Goal: Task Accomplishment & Management: Manage account settings

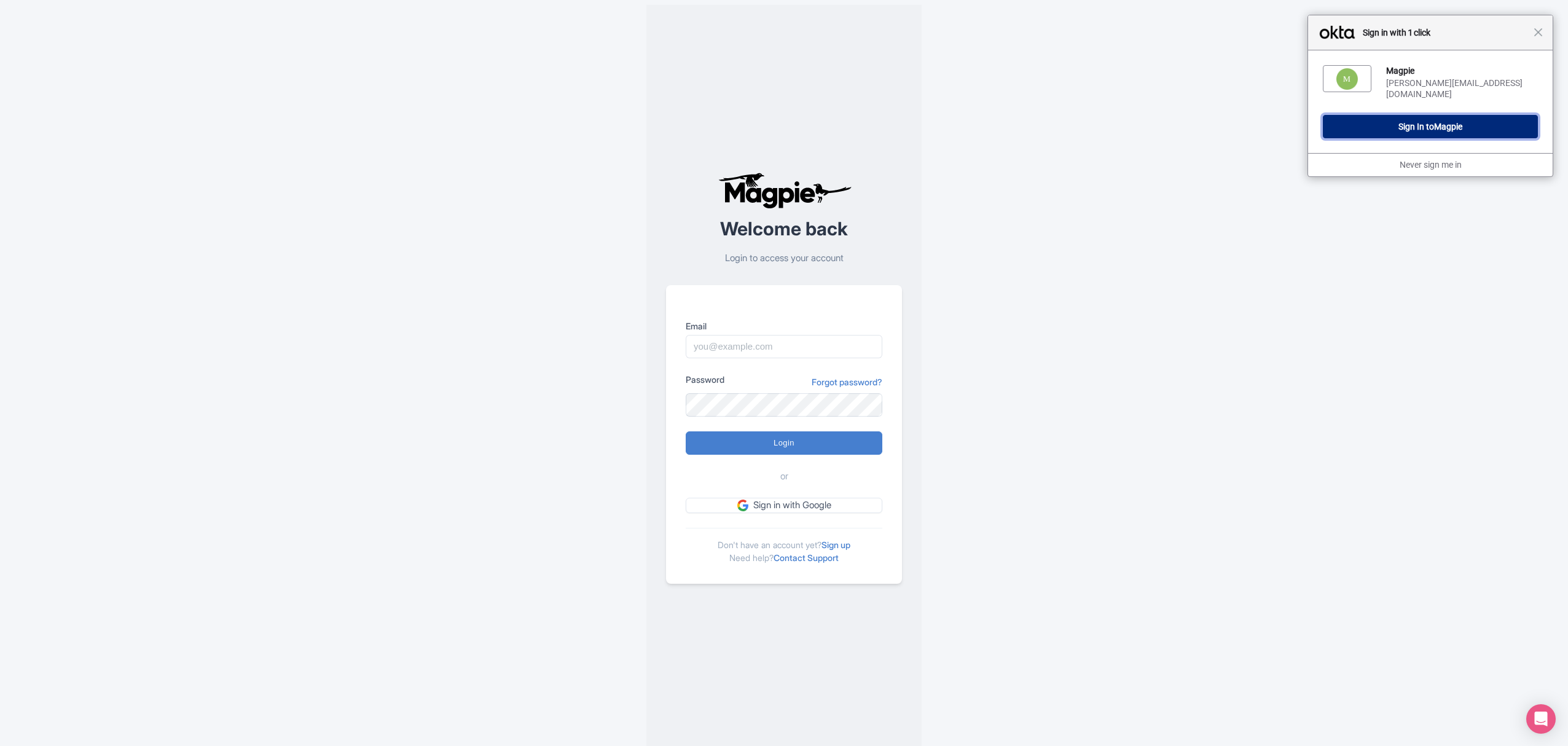
click at [1473, 115] on button "Sign In to Magpie" at bounding box center [1430, 126] width 215 height 23
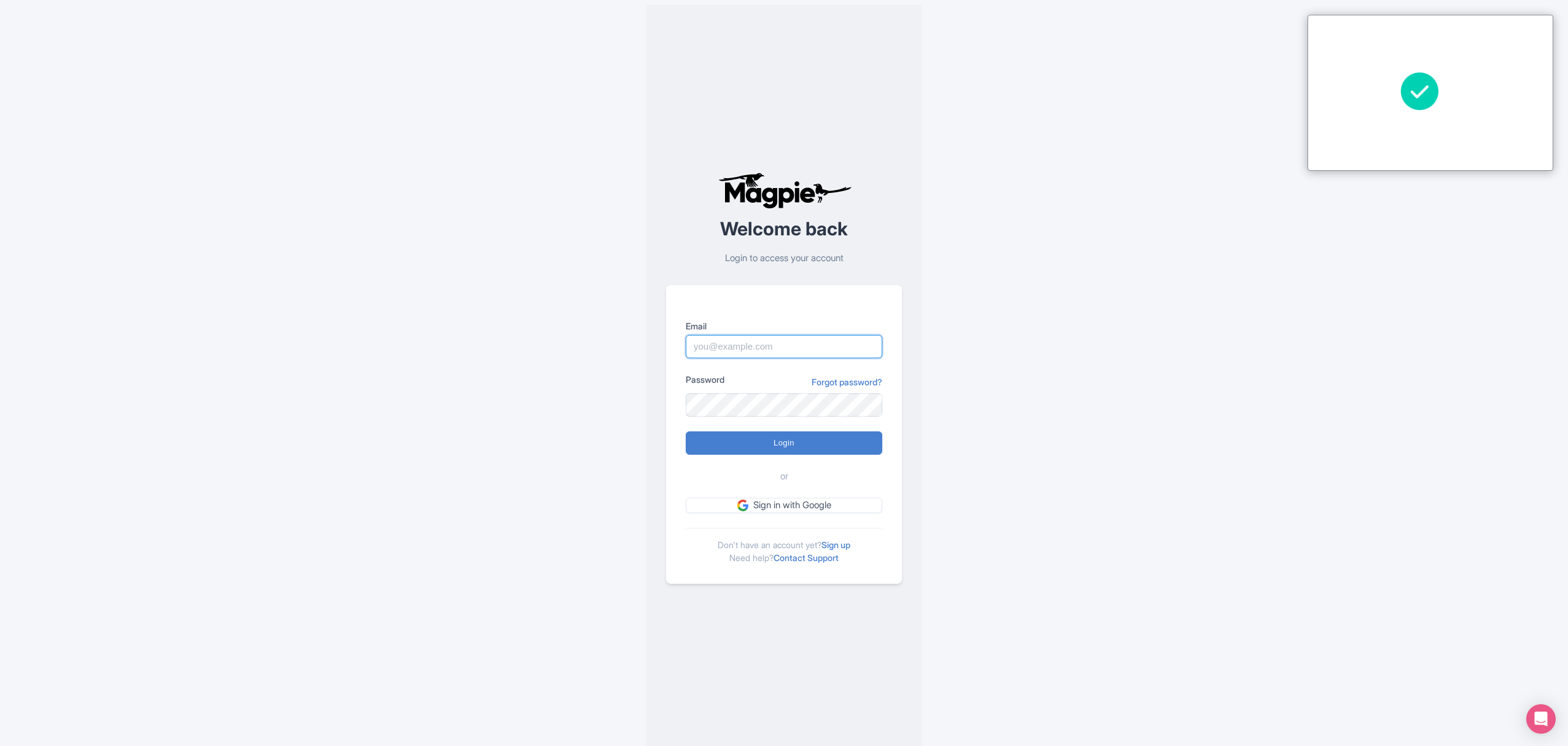
type input "Sabrina@takewalks.com"
type input "Logging in..."
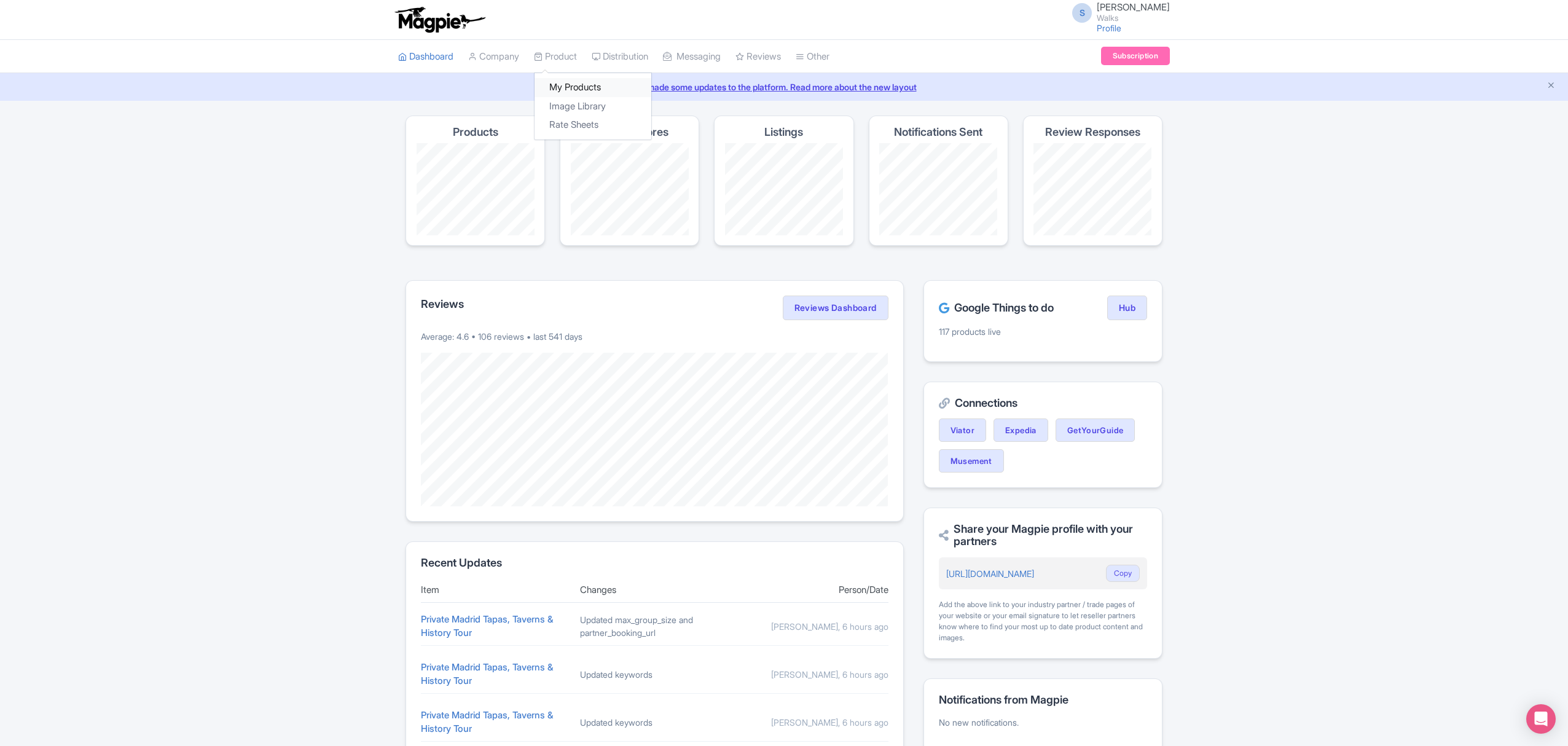
click at [576, 85] on link "My Products" at bounding box center [593, 87] width 117 height 19
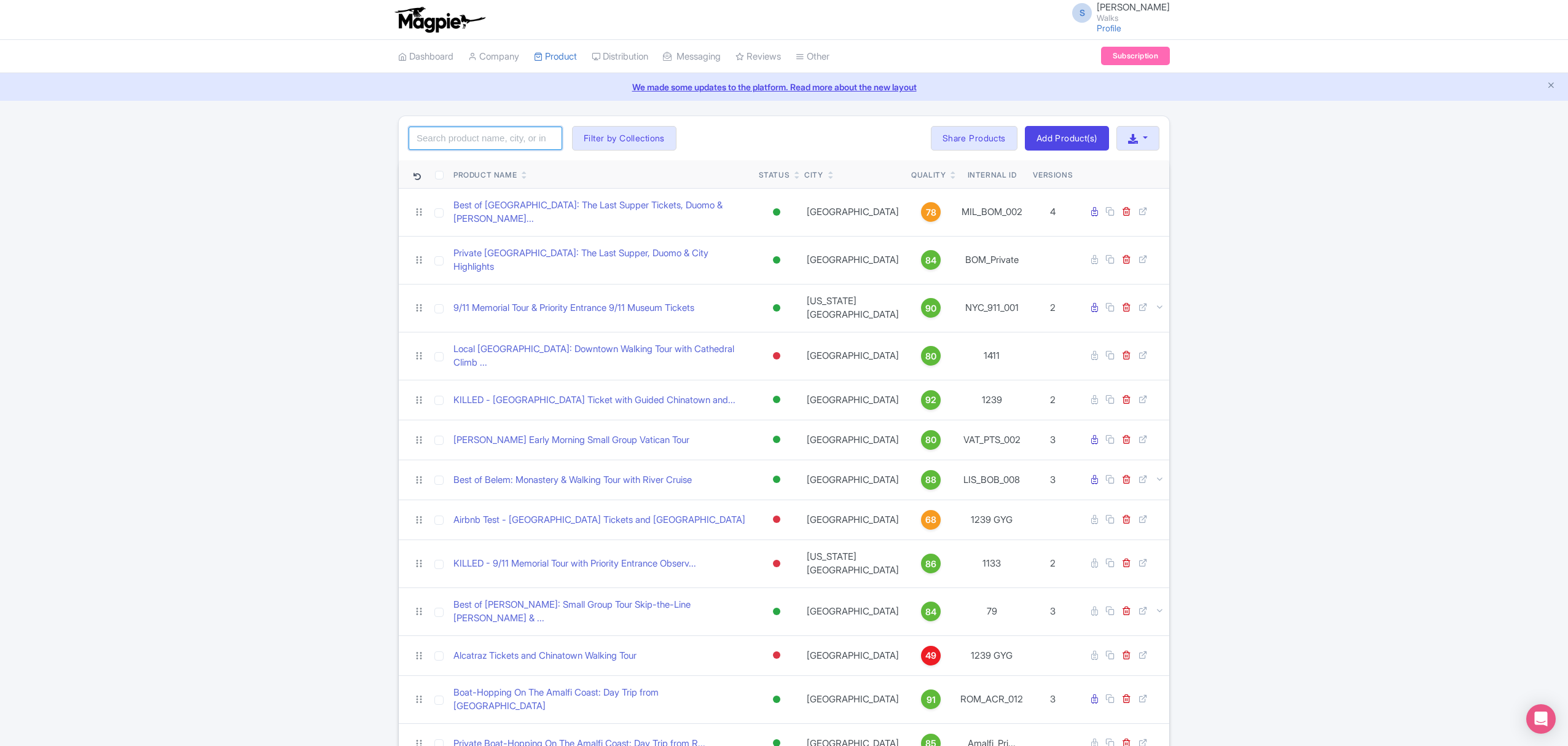
click at [484, 138] on input "search" at bounding box center [485, 138] width 154 height 23
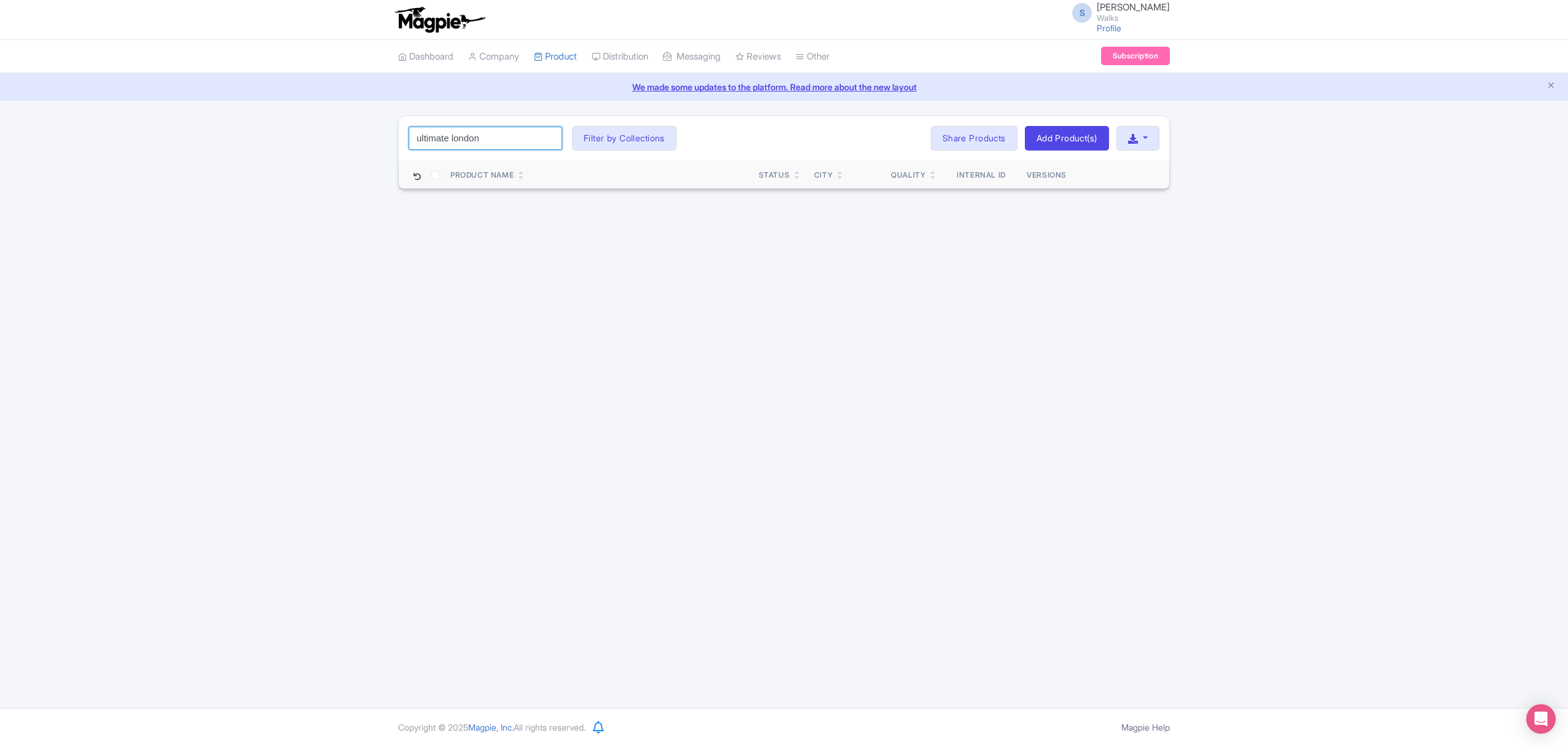
click button "Search" at bounding box center [0, 0] width 0 height 0
drag, startPoint x: 452, startPoint y: 138, endPoint x: 381, endPoint y: 134, distance: 71.1
click at [381, 135] on div "ultimate london Search Filter by Collections Amsterdam Athens Barcelona Bologna…" at bounding box center [784, 152] width 1568 height 74
click button "Search" at bounding box center [0, 0] width 0 height 0
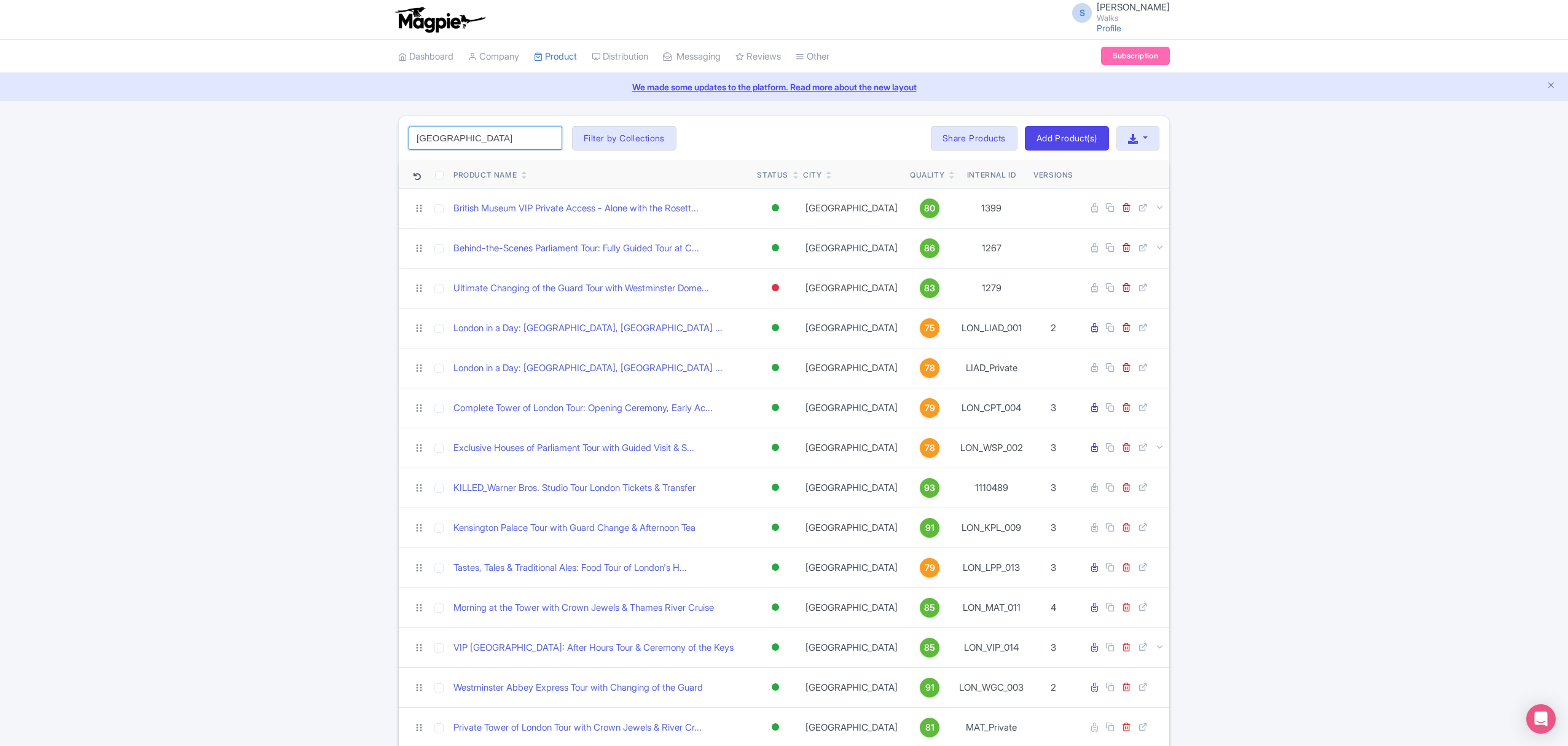
drag, startPoint x: 461, startPoint y: 140, endPoint x: 408, endPoint y: 131, distance: 53.8
click at [408, 131] on input "london" at bounding box center [485, 138] width 154 height 23
paste input "LON_BMS_015"
type input "LON_BMS_015"
click button "Search" at bounding box center [0, 0] width 0 height 0
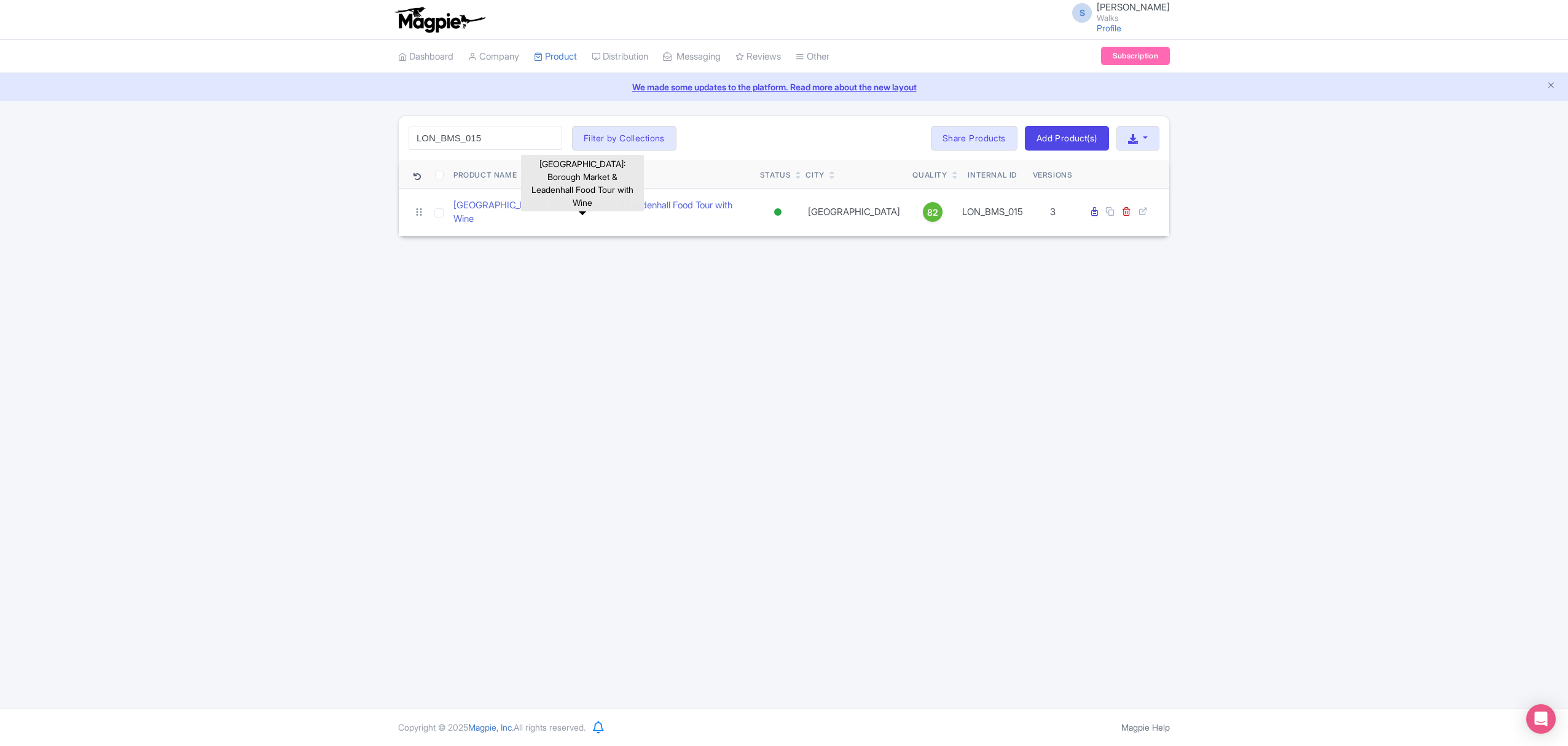
click at [541, 210] on link "London: Borough Market & Leadenhall Food Tour with Wine" at bounding box center [602, 212] width 297 height 28
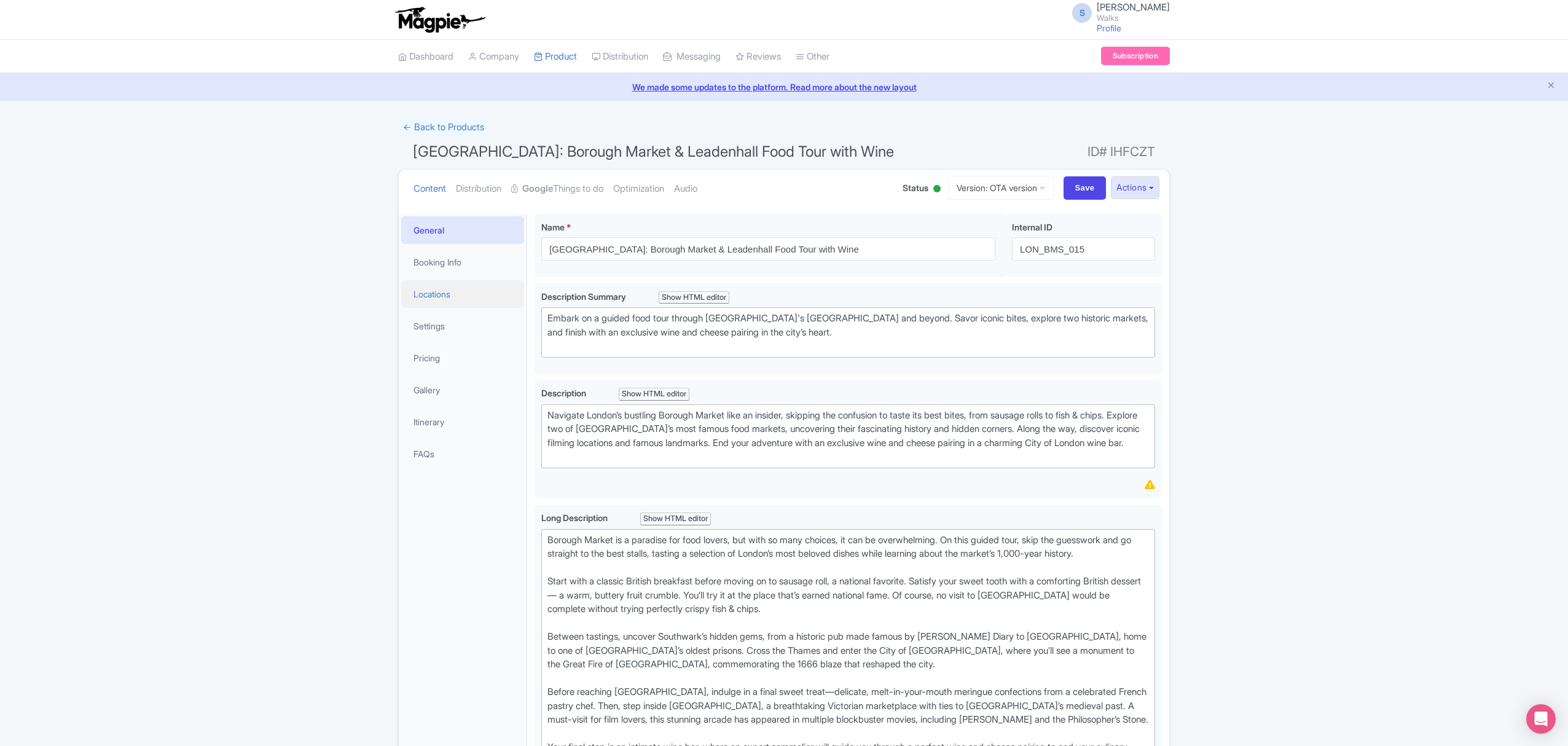
click at [457, 303] on link "Locations" at bounding box center [462, 294] width 123 height 28
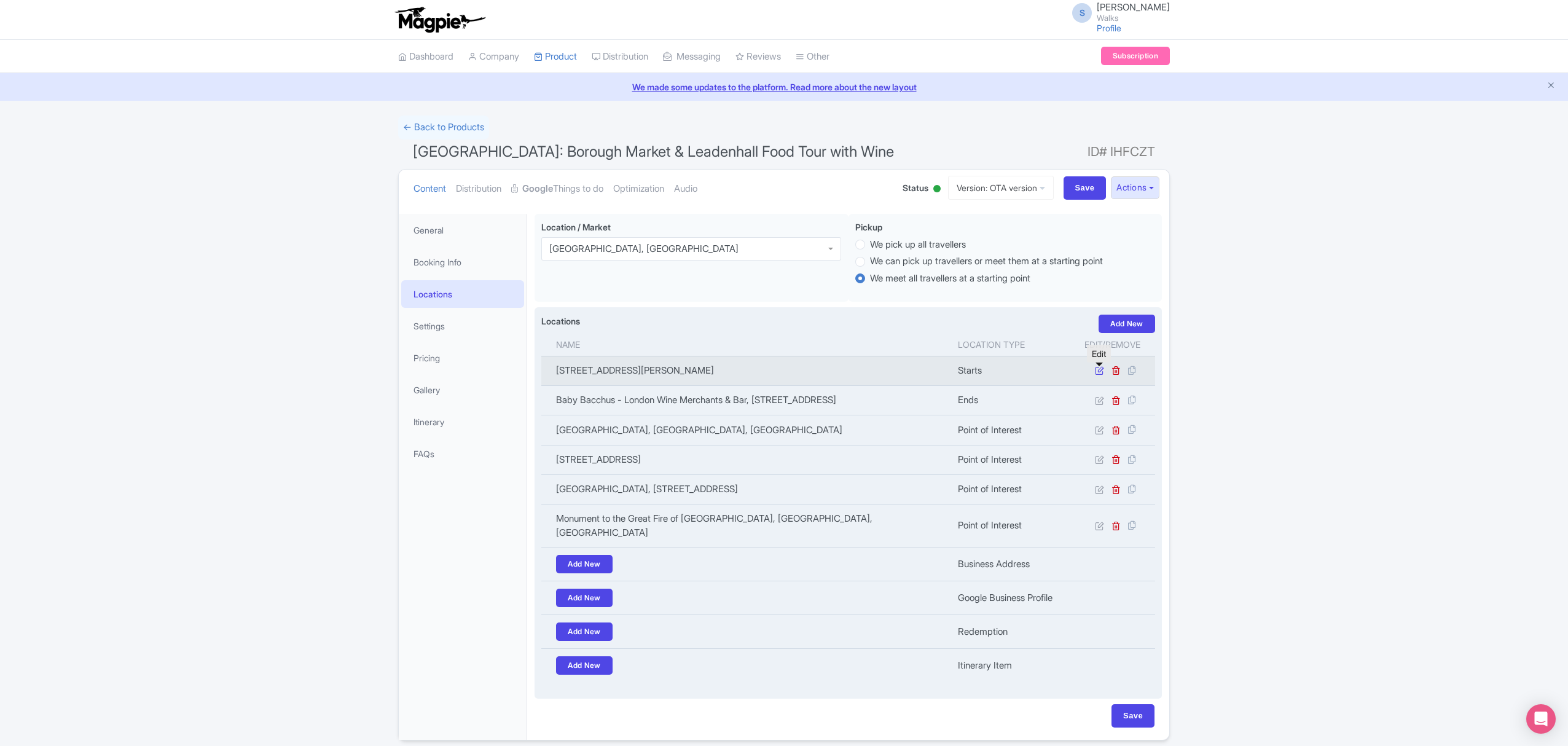
click at [1099, 375] on icon at bounding box center [1099, 370] width 9 height 9
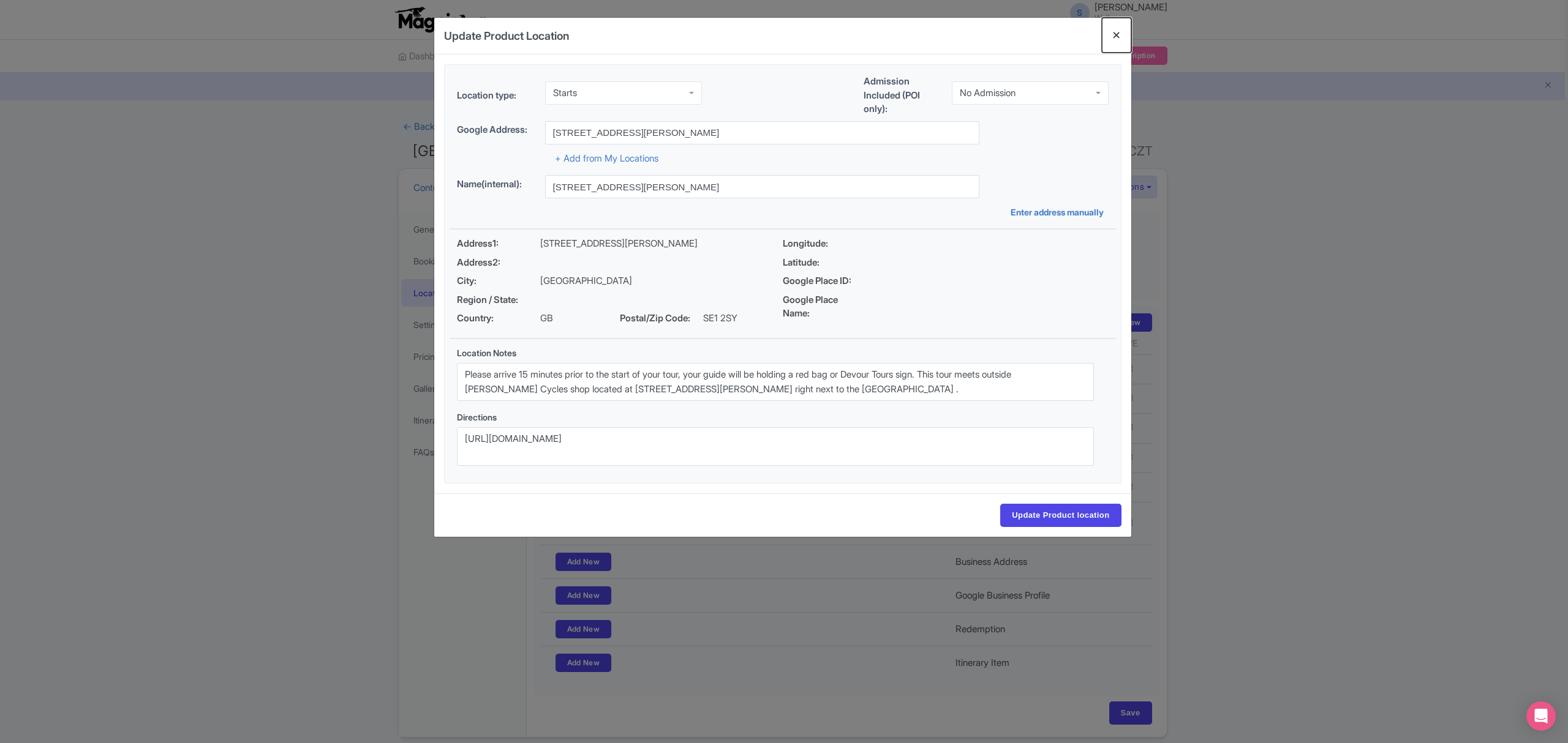
drag, startPoint x: 1116, startPoint y: 33, endPoint x: 1093, endPoint y: 42, distance: 24.7
click at [1117, 33] on button "Close" at bounding box center [1116, 35] width 30 height 35
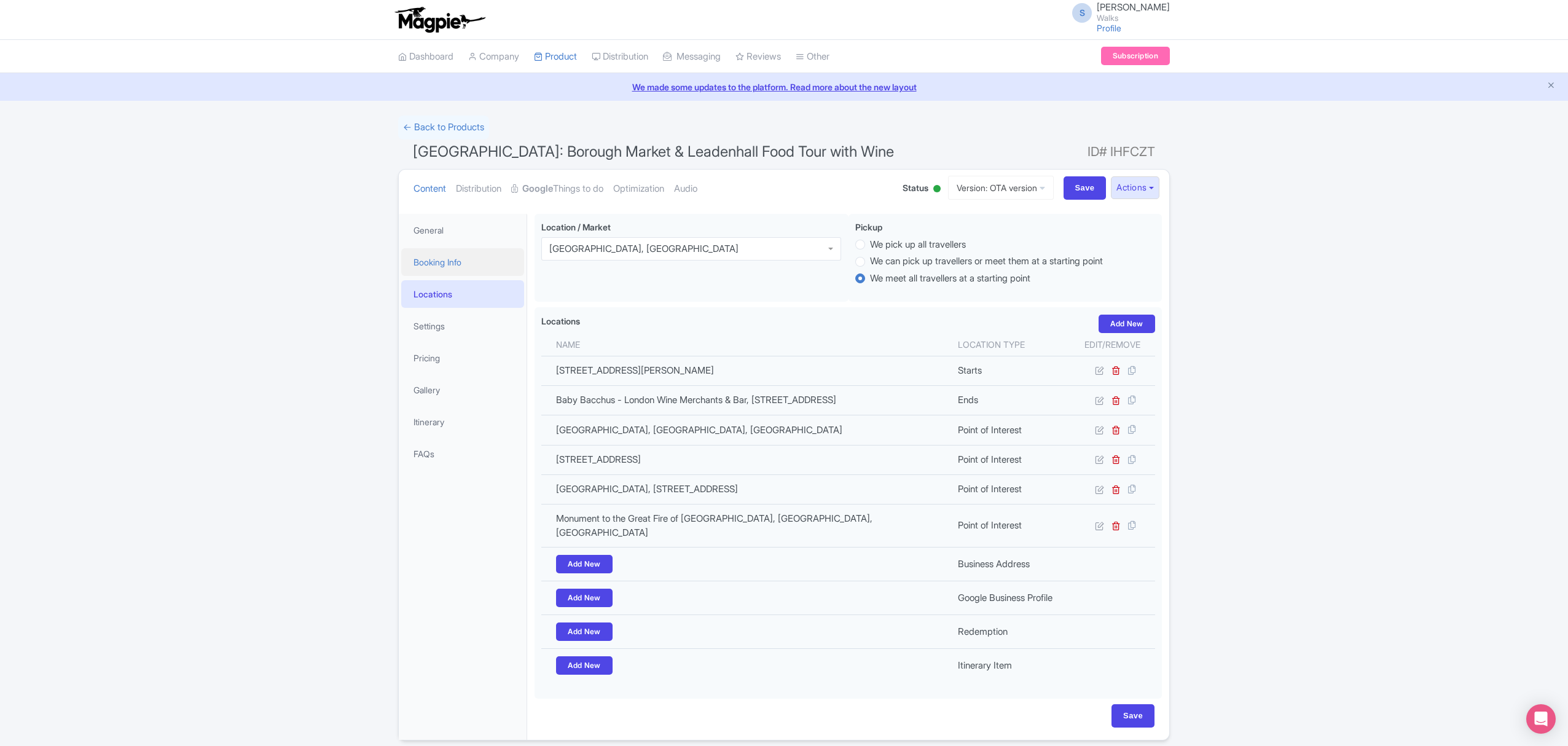
click at [477, 265] on link "Booking Info" at bounding box center [462, 262] width 123 height 28
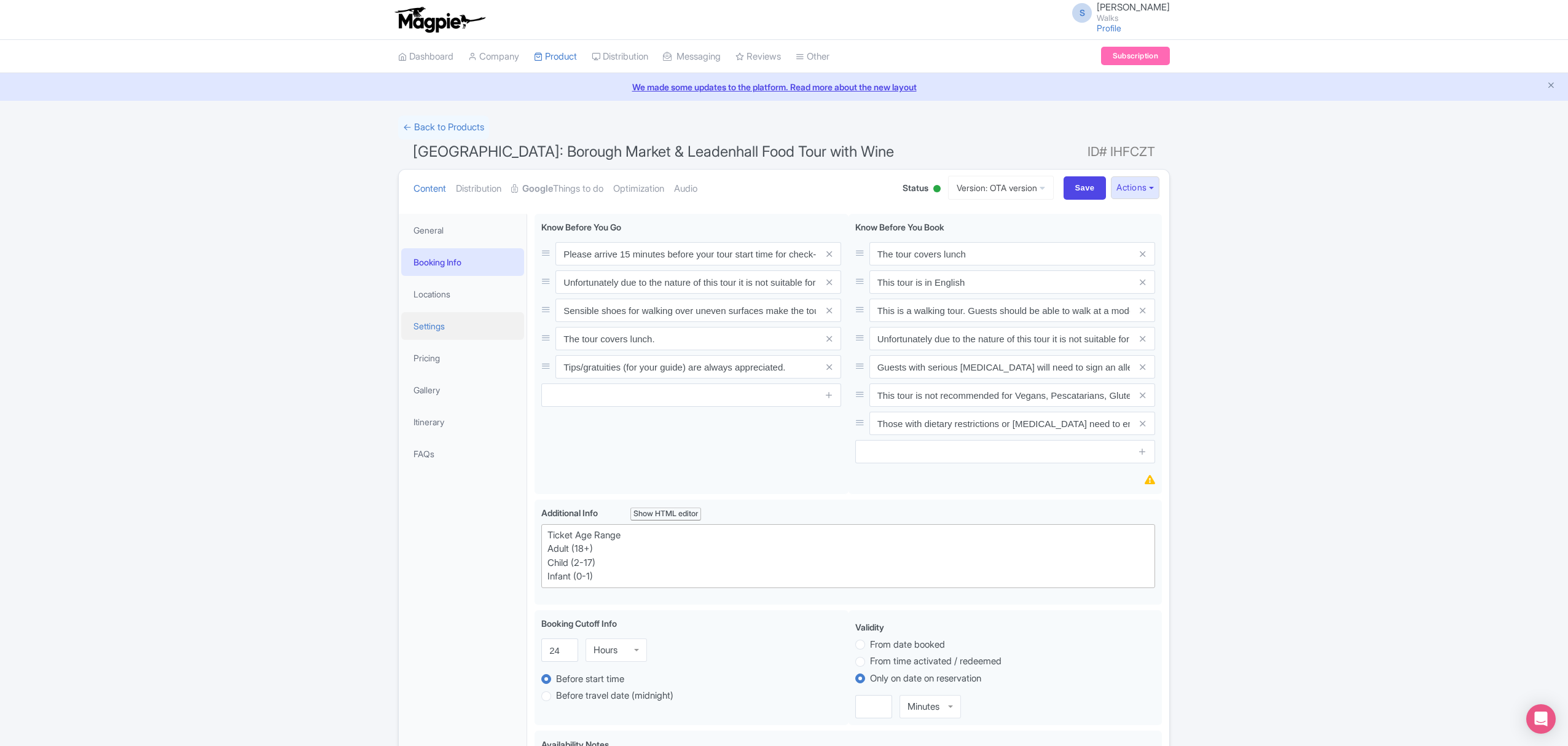
click at [455, 334] on link "Settings" at bounding box center [462, 325] width 123 height 28
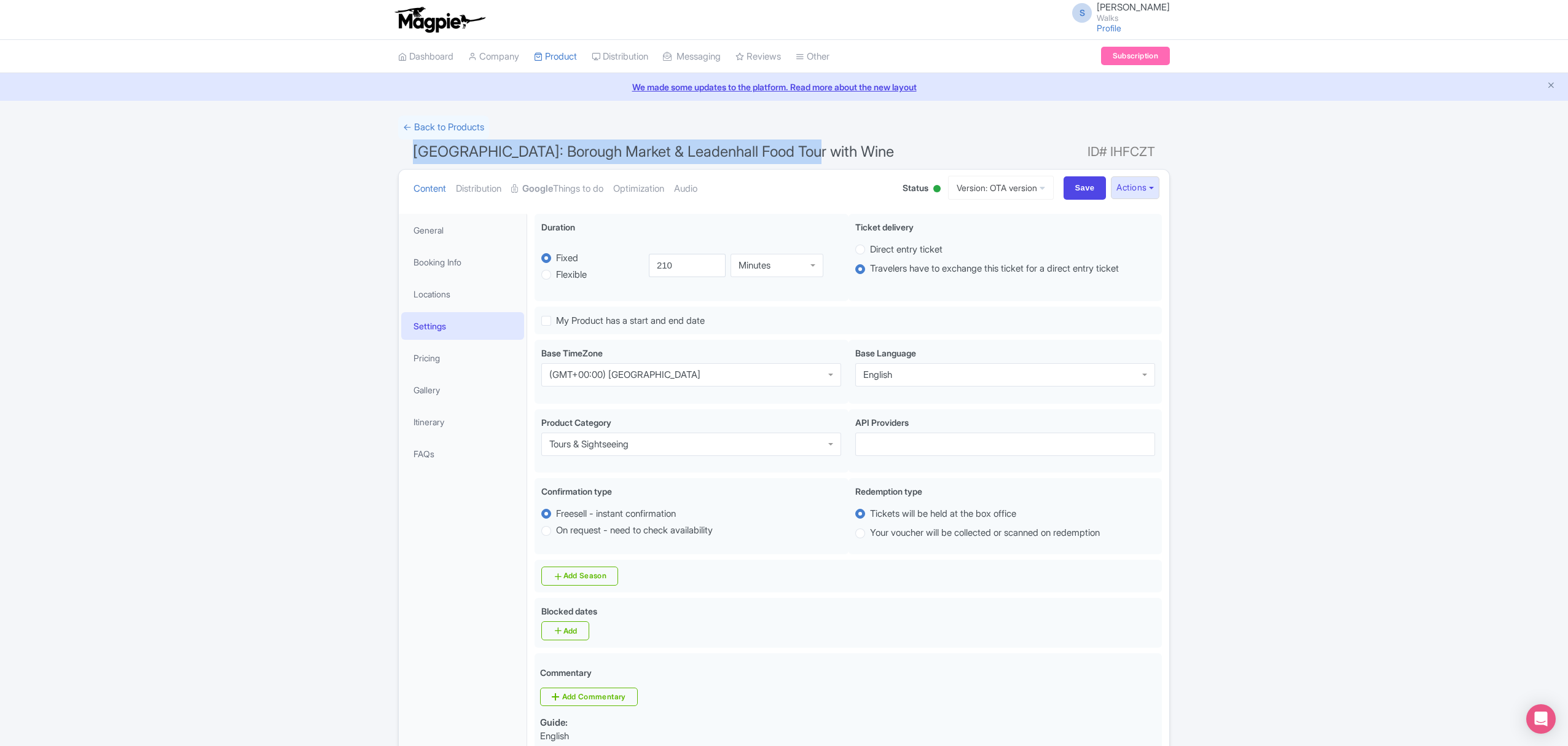
drag, startPoint x: 812, startPoint y: 150, endPoint x: 412, endPoint y: 155, distance: 400.0
click at [412, 155] on h1 "London: Borough Market & Leadenhall Food Tour with Wine ID# IHFCZT" at bounding box center [784, 155] width 772 height 30
copy span "London: Borough Market & Leadenhall Food Tour with Wine"
click at [437, 262] on link "Booking Info" at bounding box center [462, 262] width 123 height 28
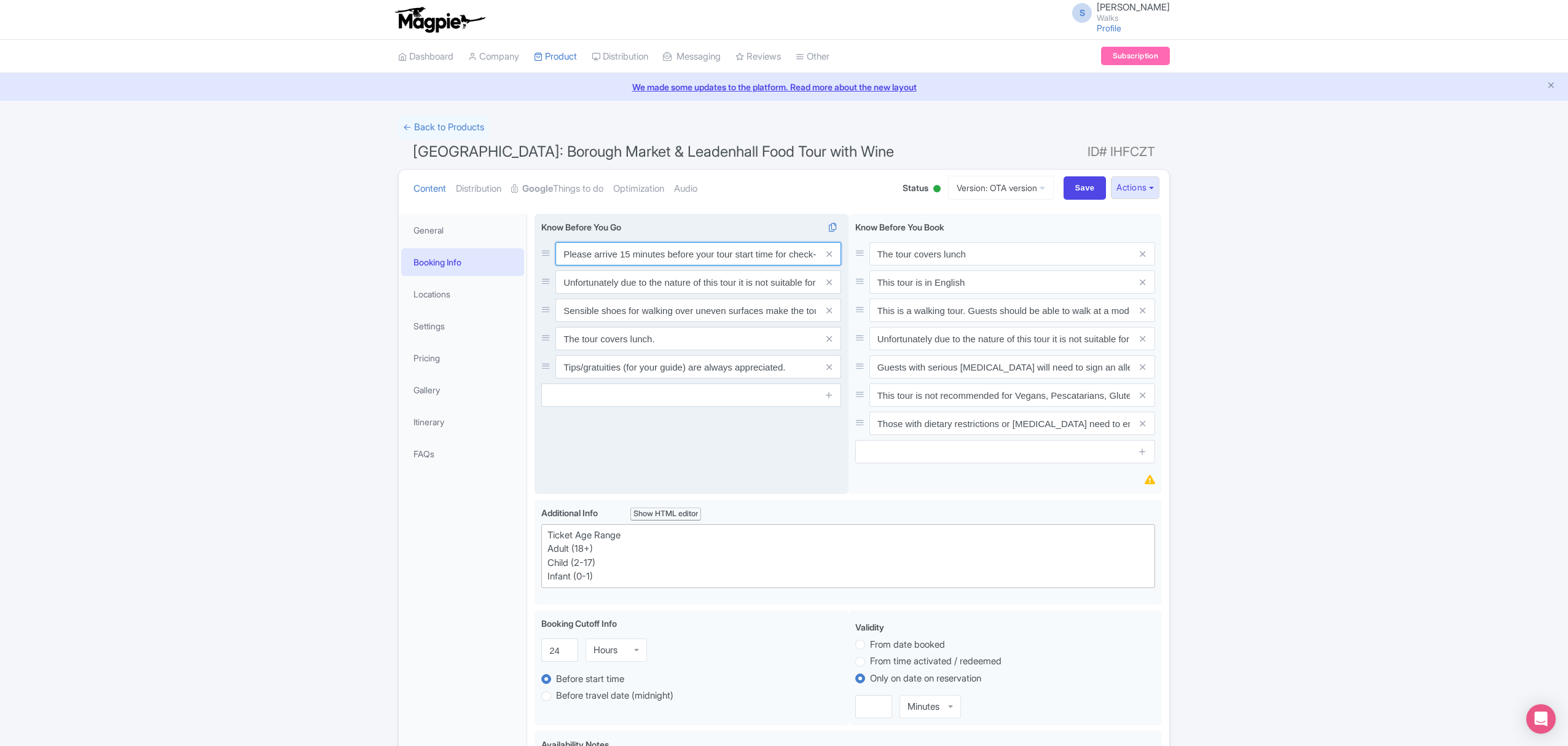
scroll to position [0, 522]
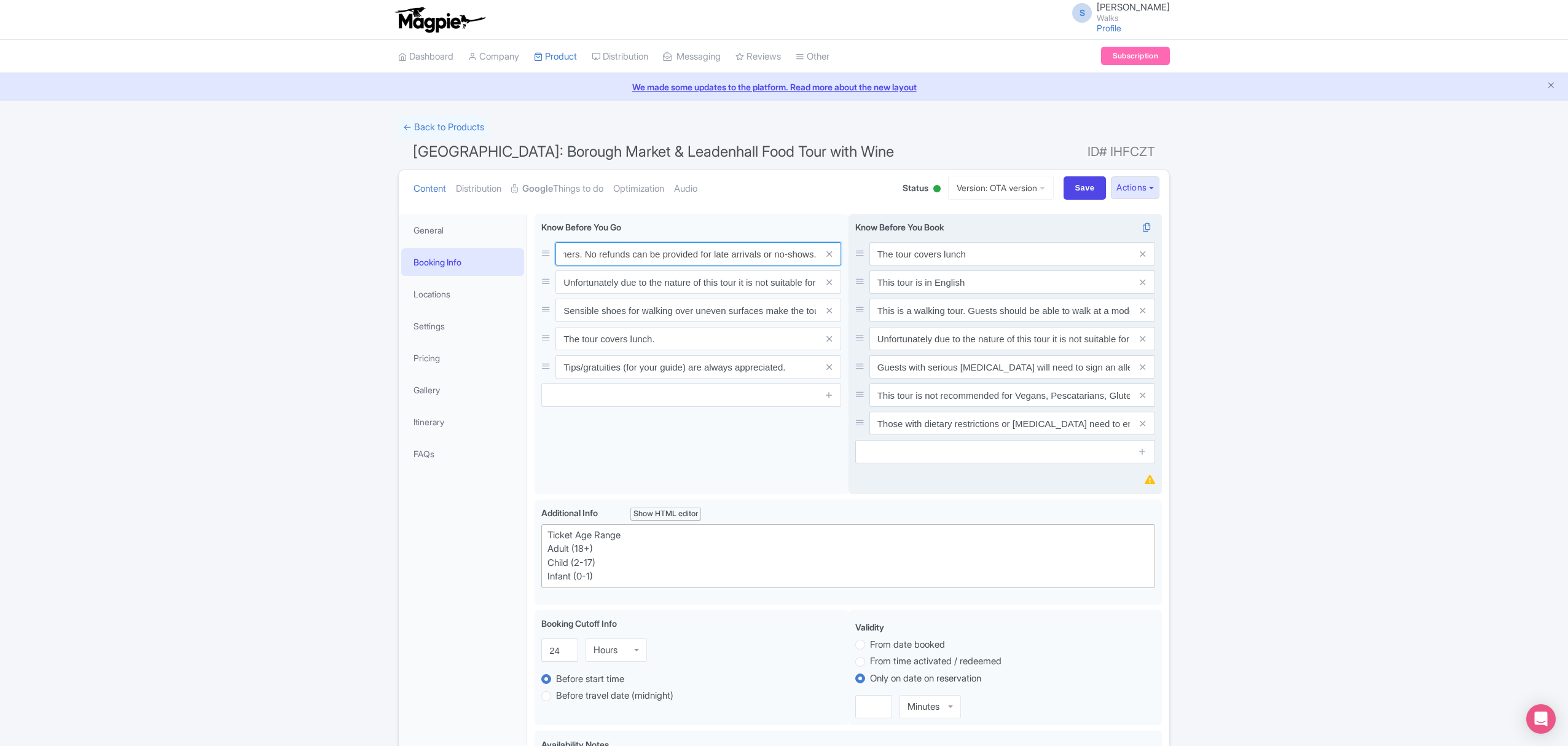
drag, startPoint x: 561, startPoint y: 252, endPoint x: 856, endPoint y: 256, distance: 295.0
click at [856, 256] on div "Please arrive 15 minutes before your tour start time for check-in. Out of court…" at bounding box center [848, 357] width 627 height 286
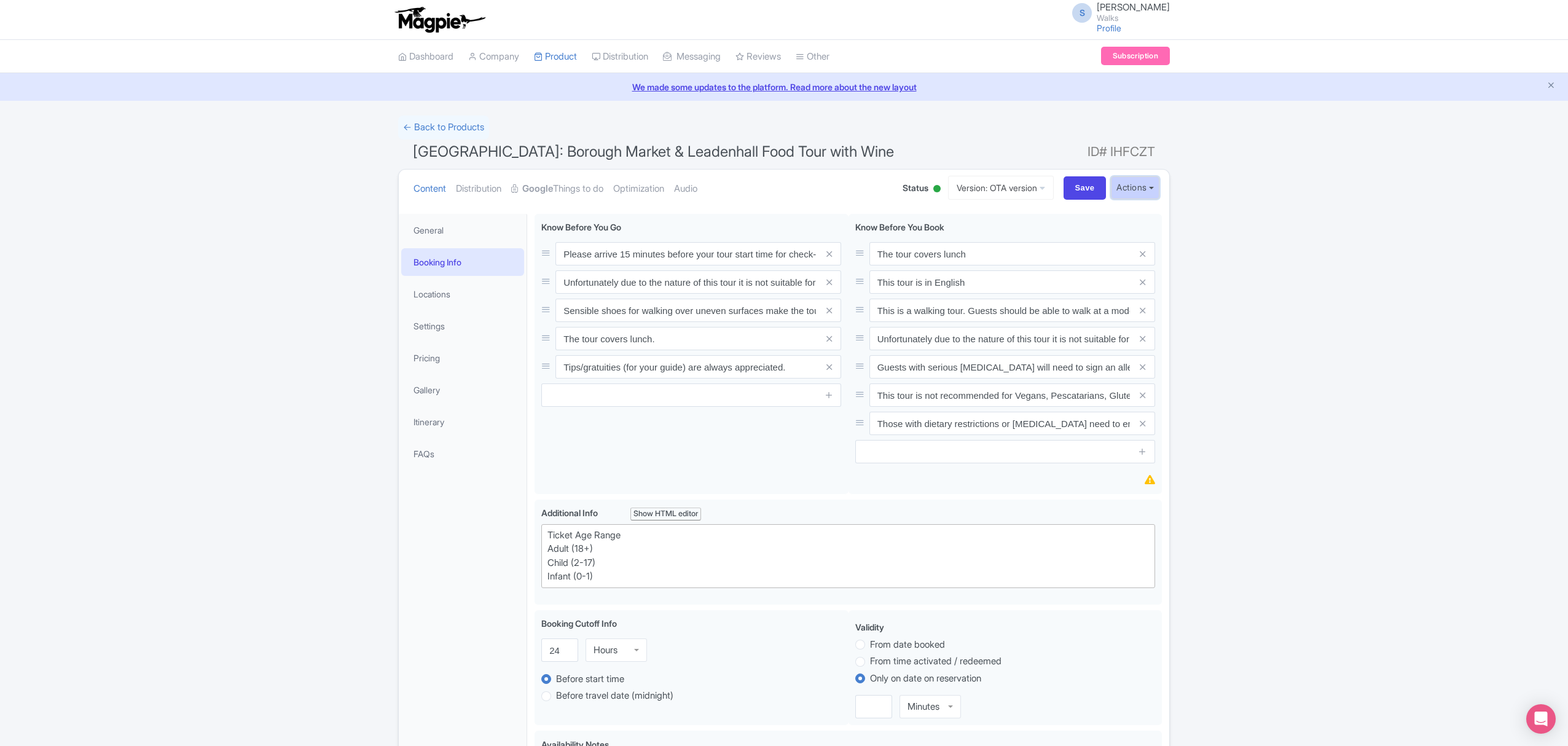
click at [1141, 182] on button "Actions" at bounding box center [1135, 188] width 48 height 23
click at [1024, 246] on link "Industry Partner View" at bounding box center [997, 242] width 118 height 19
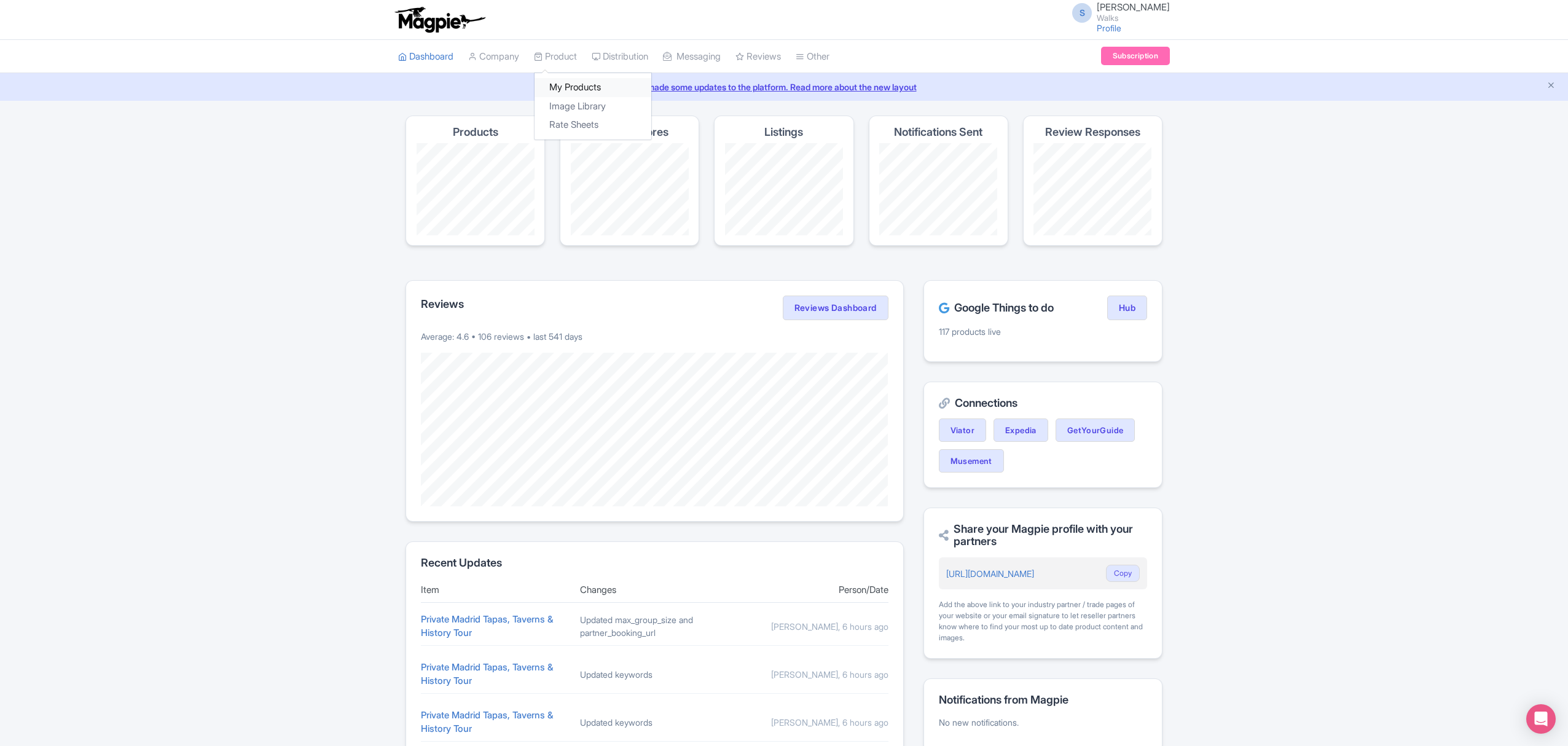
click at [578, 89] on link "My Products" at bounding box center [593, 87] width 117 height 19
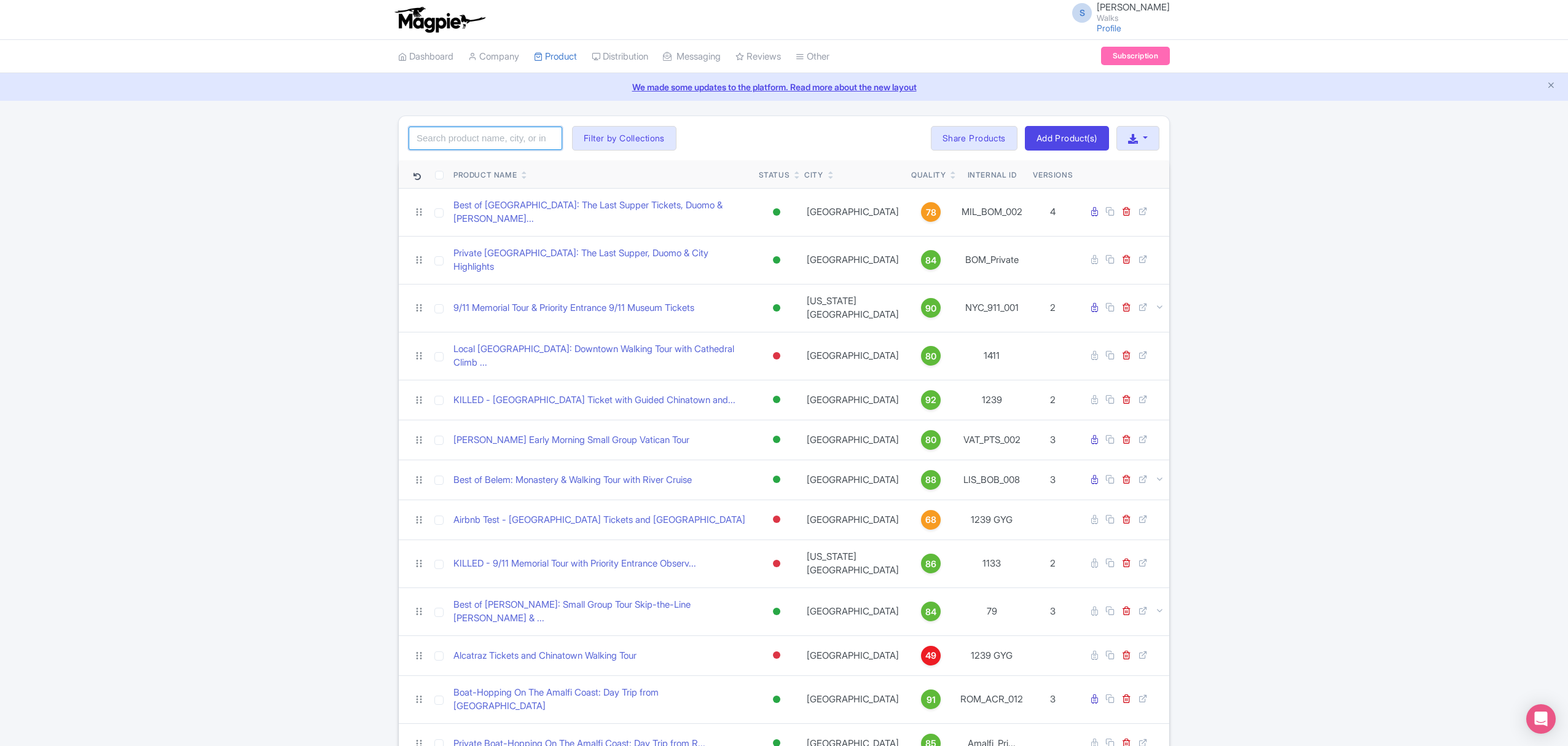
click at [454, 138] on input "search" at bounding box center [485, 138] width 154 height 23
paste input "SSU_Private"
type input "SSU_Private"
click button "Search" at bounding box center [0, 0] width 0 height 0
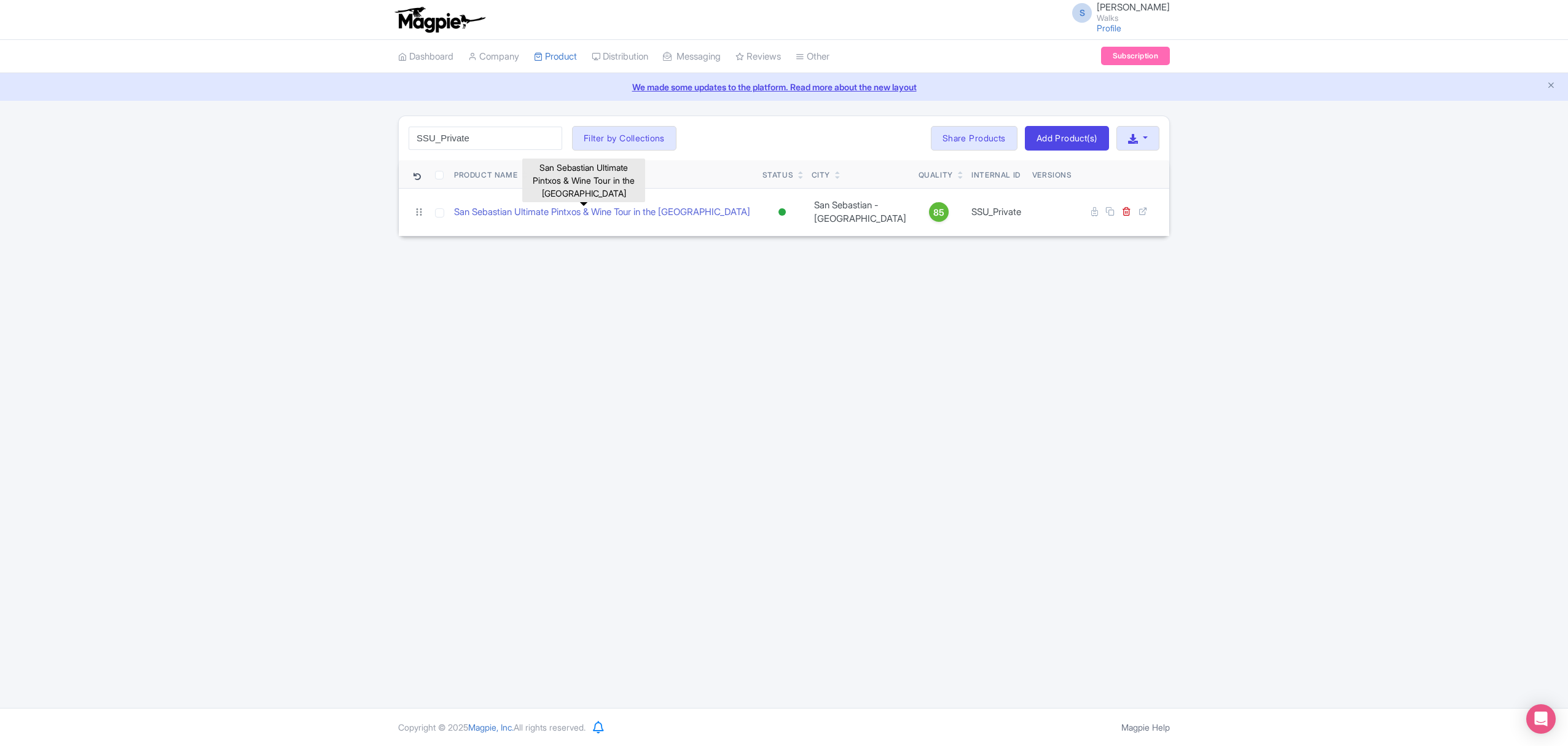
click at [521, 214] on link "San Sebastian Ultimate Pintxos & Wine Tour in the [GEOGRAPHIC_DATA]" at bounding box center [603, 212] width 296 height 14
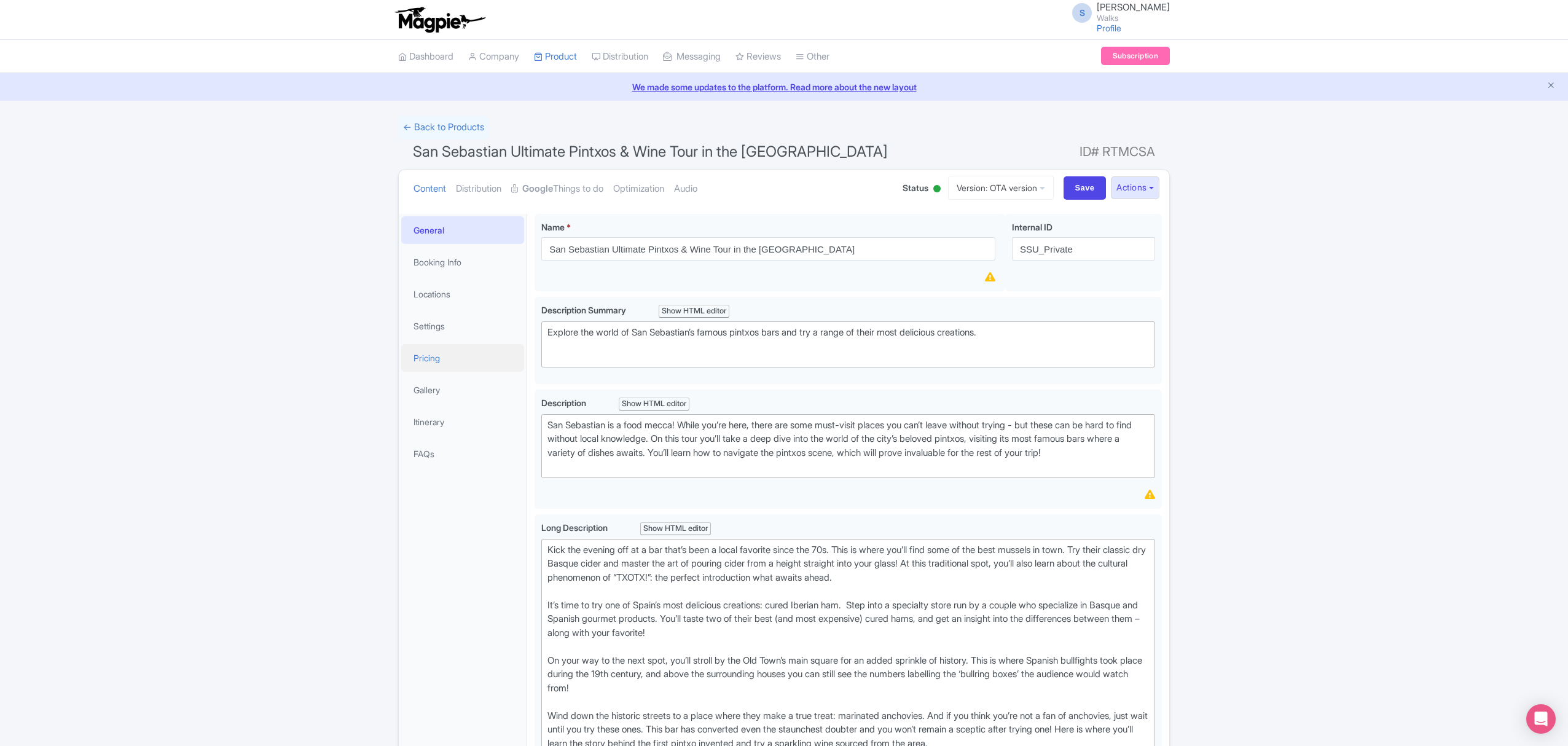
click at [441, 359] on link "Pricing" at bounding box center [462, 357] width 123 height 28
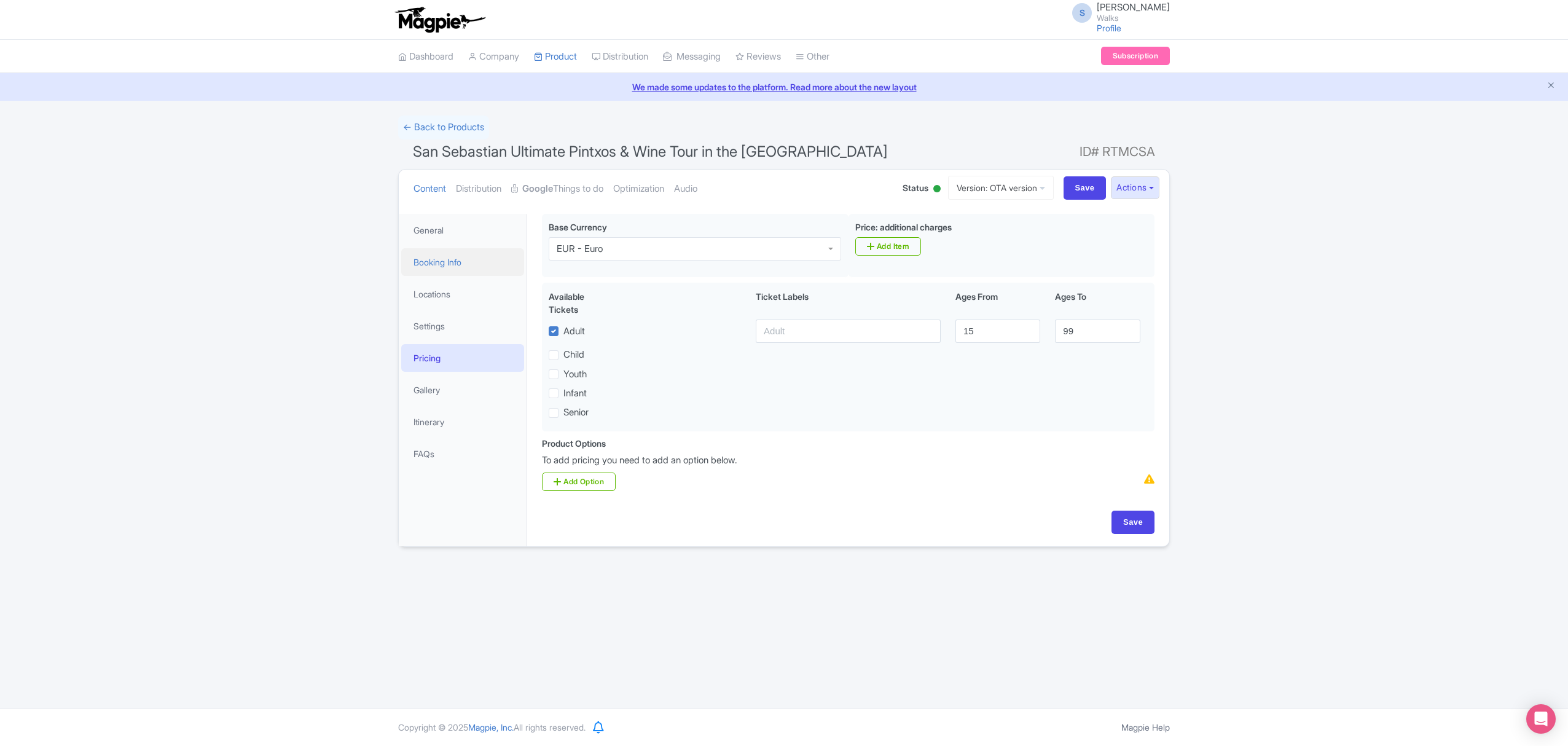
click at [447, 265] on link "Booking Info" at bounding box center [462, 262] width 123 height 28
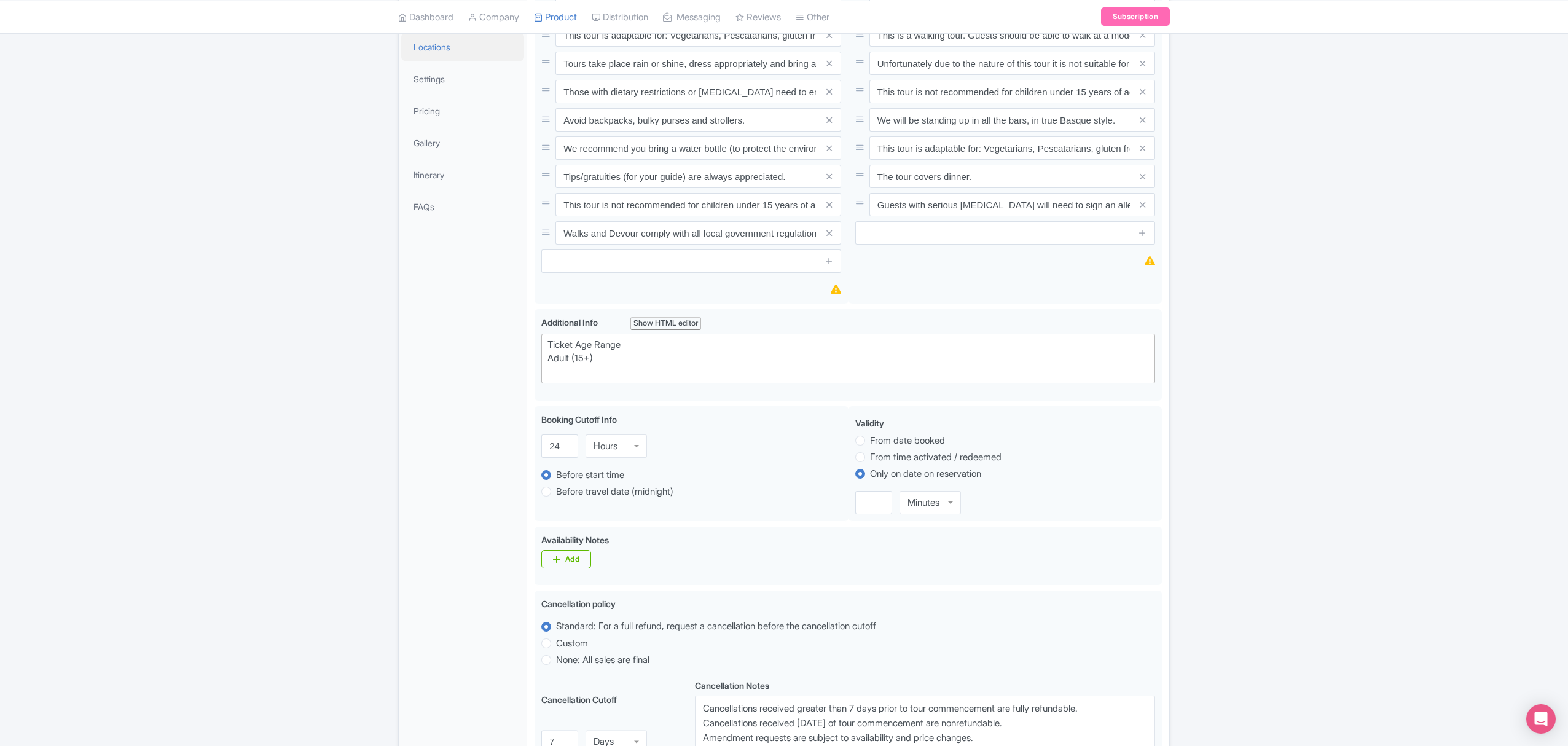
scroll to position [164, 0]
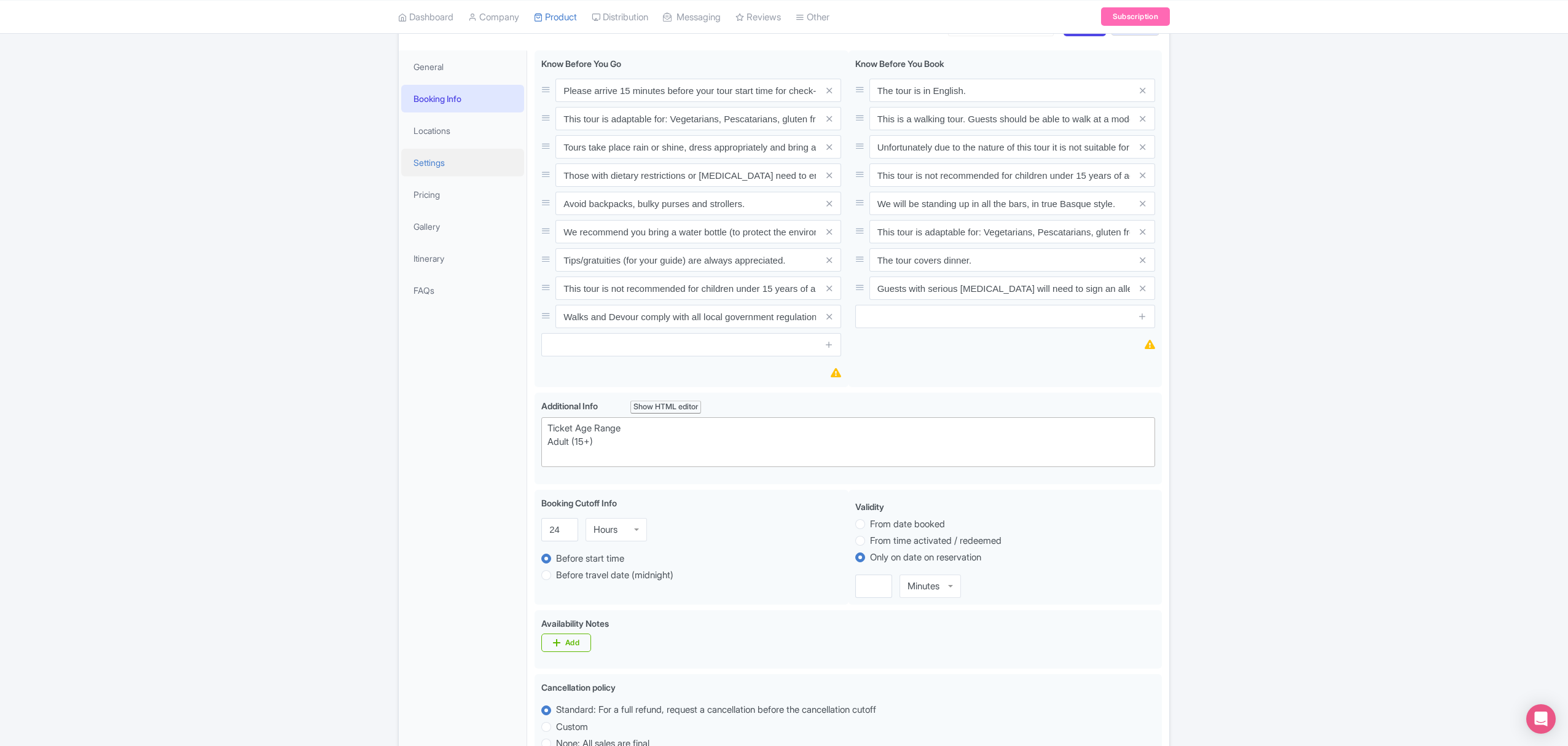
click at [432, 168] on link "Settings" at bounding box center [462, 162] width 123 height 28
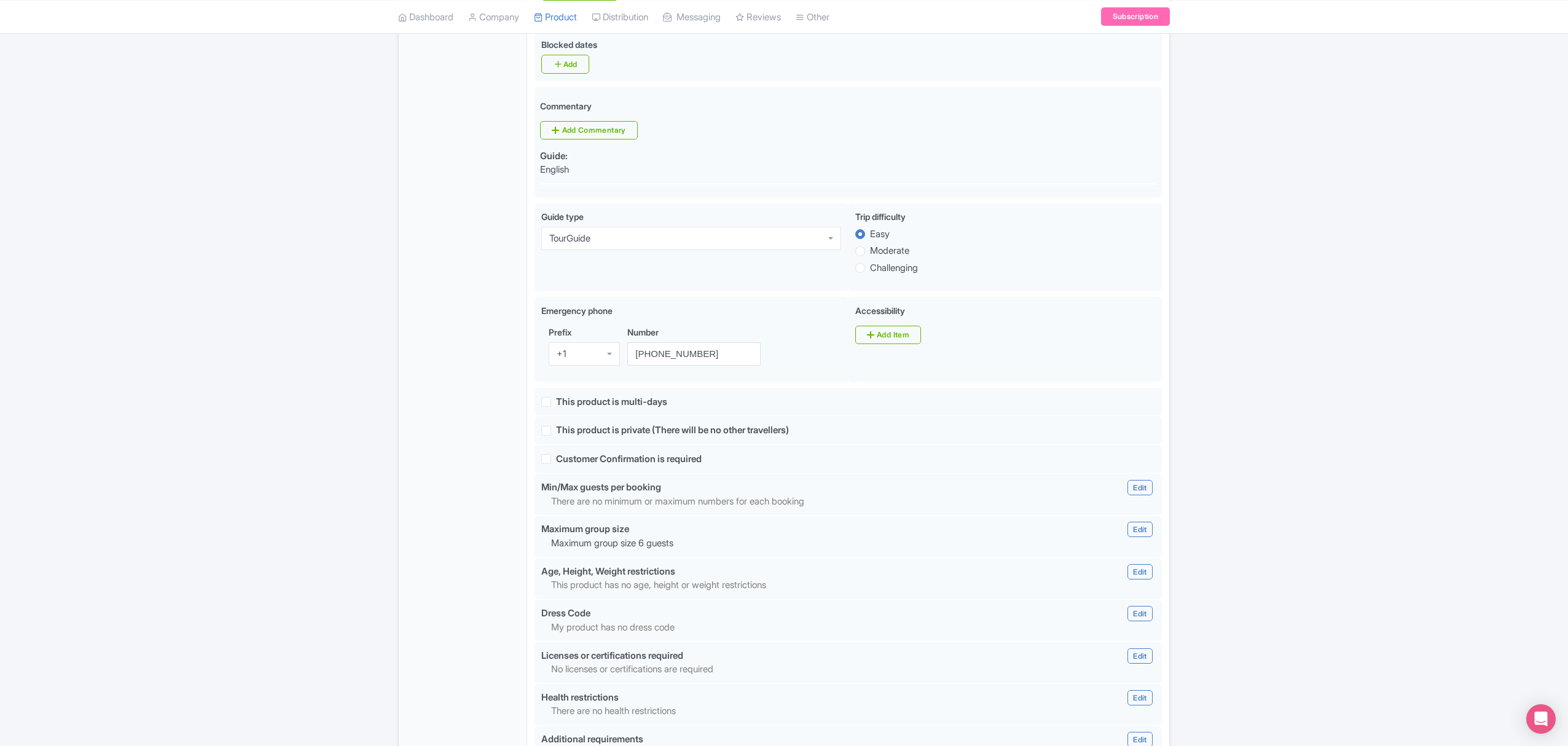
scroll to position [737, 0]
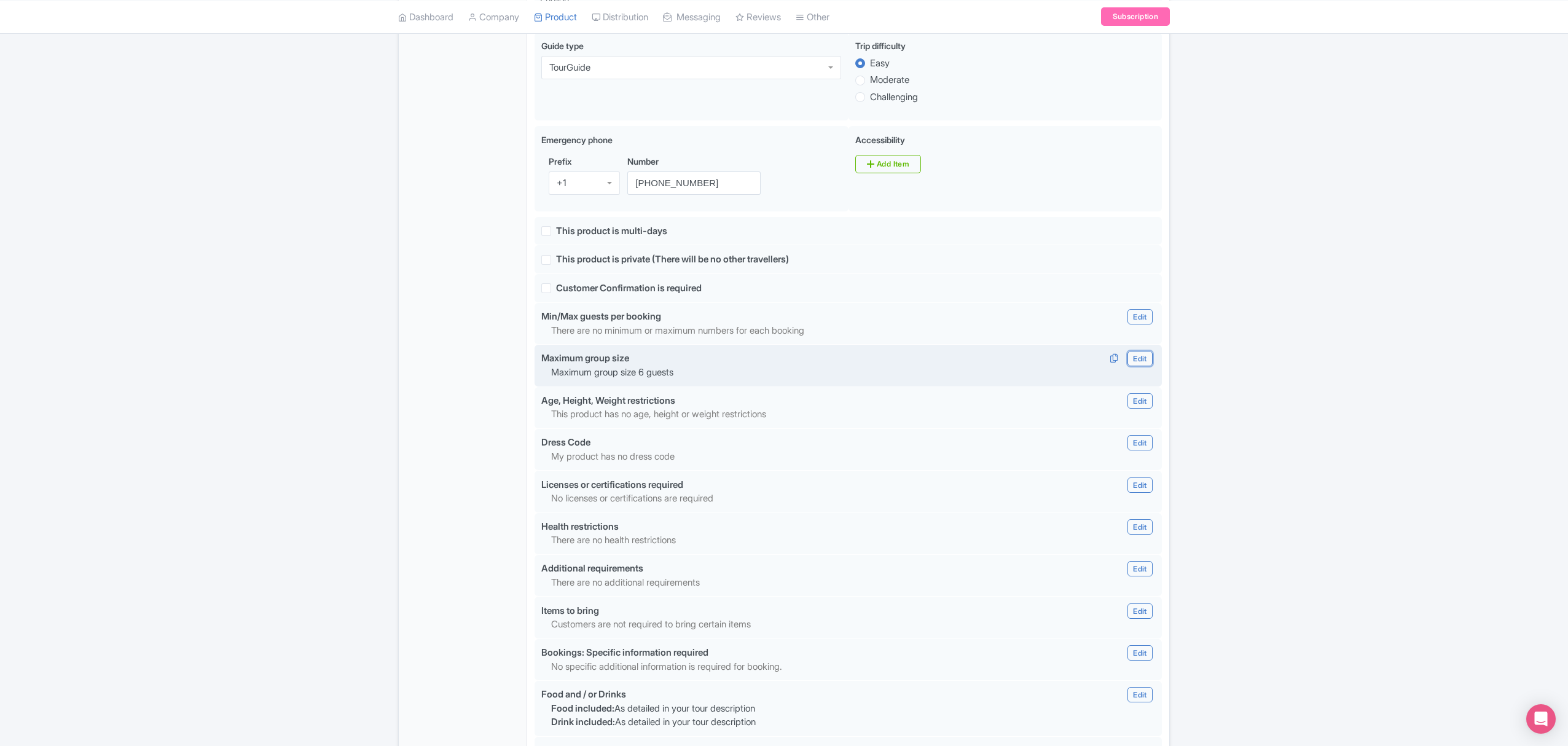
click at [1139, 367] on link "Edit" at bounding box center [1139, 359] width 25 height 16
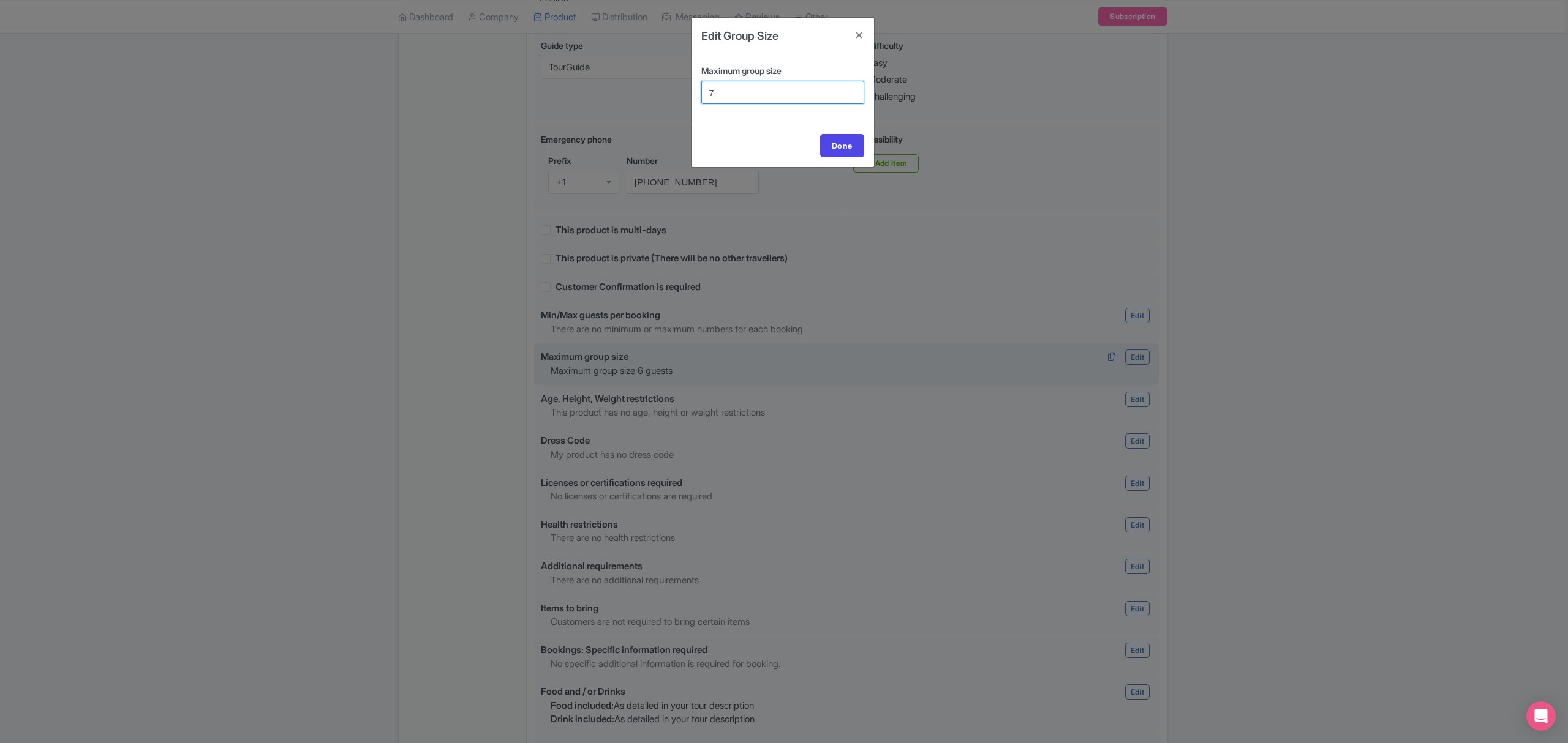
click at [851, 90] on input "7" at bounding box center [782, 92] width 163 height 23
type input "8"
click at [851, 90] on input "8" at bounding box center [782, 92] width 163 height 23
click at [850, 149] on link "Done" at bounding box center [842, 145] width 44 height 23
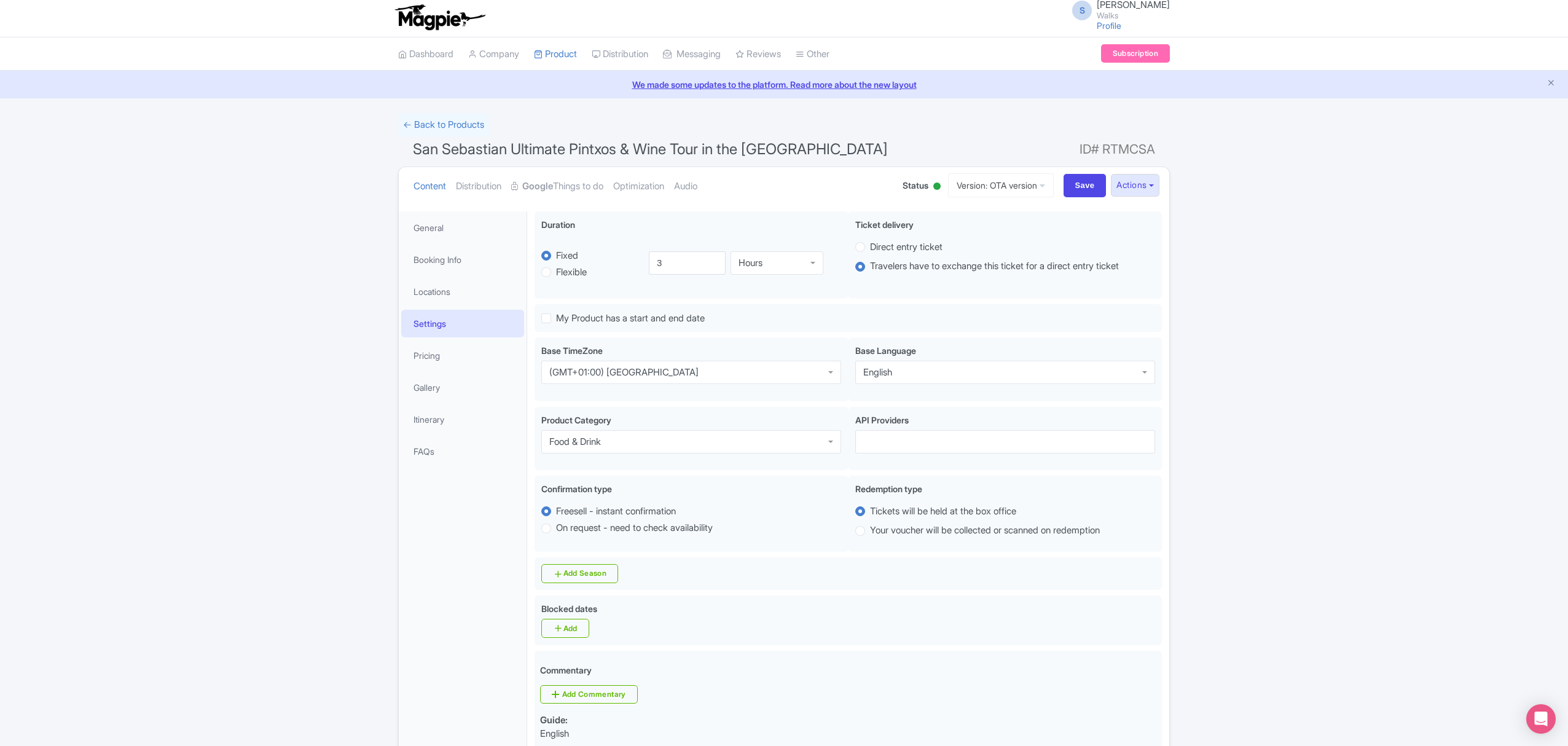
scroll to position [0, 0]
click at [1072, 189] on input "Save" at bounding box center [1085, 188] width 43 height 23
type input "Saving..."
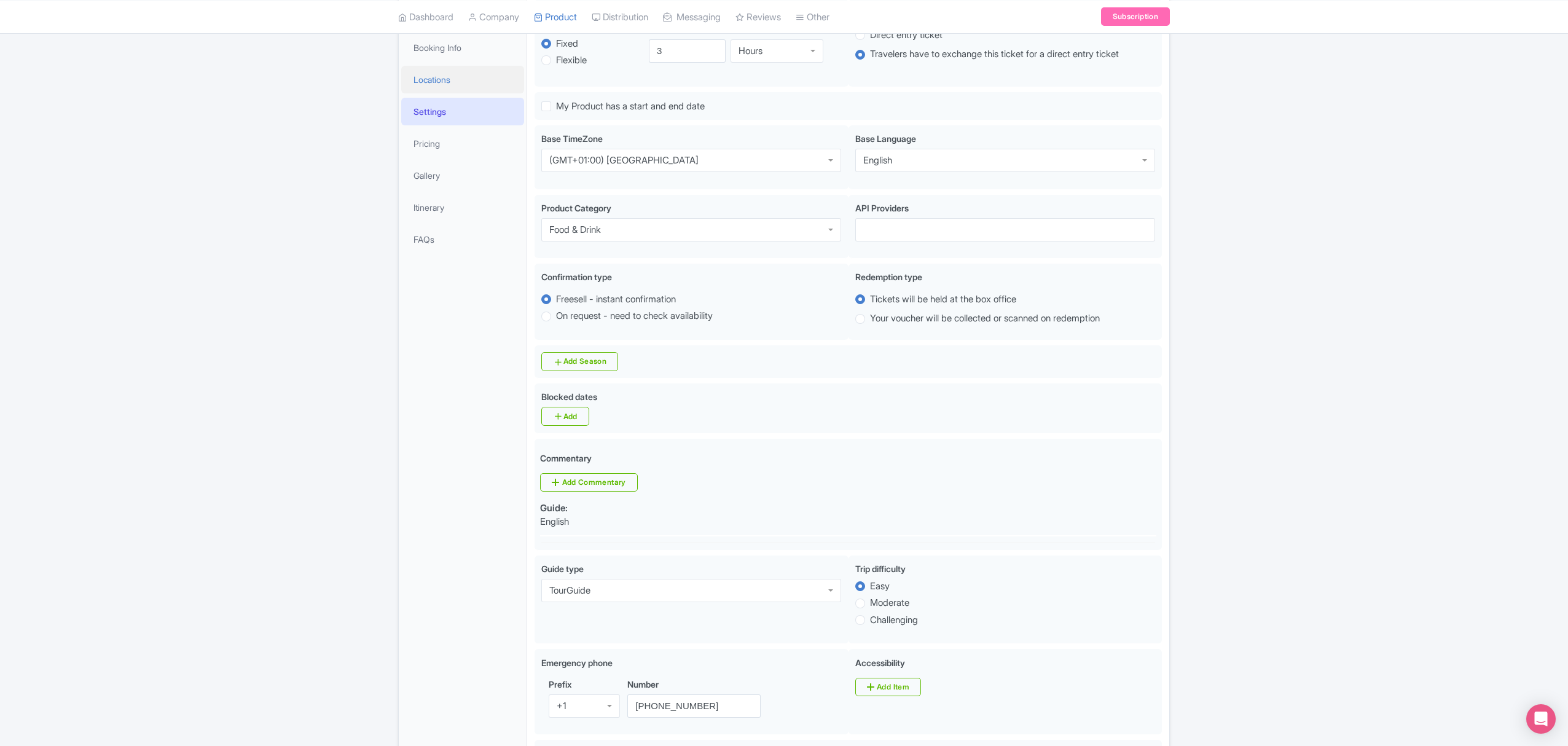
click at [420, 74] on link "Locations" at bounding box center [462, 79] width 123 height 28
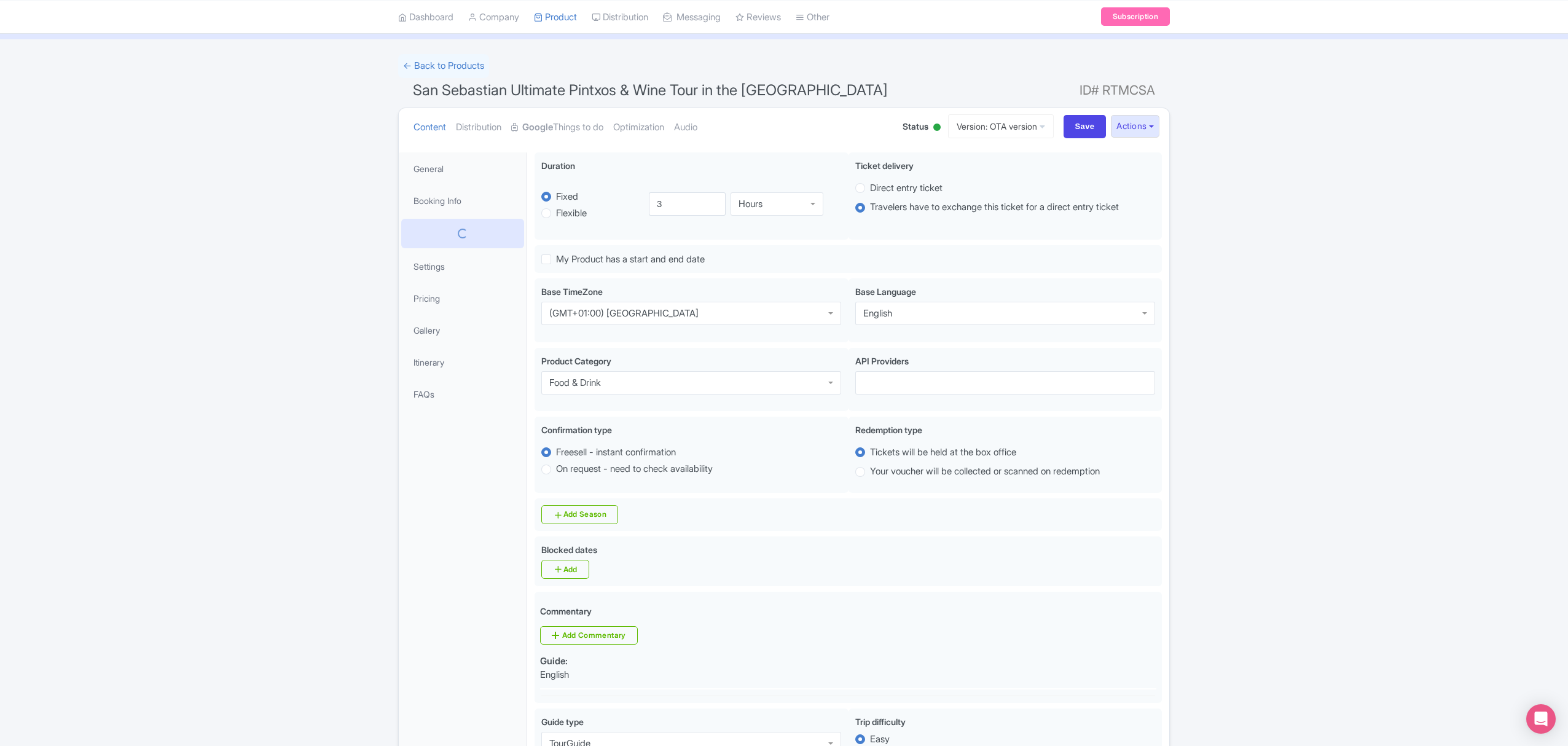
scroll to position [50, 0]
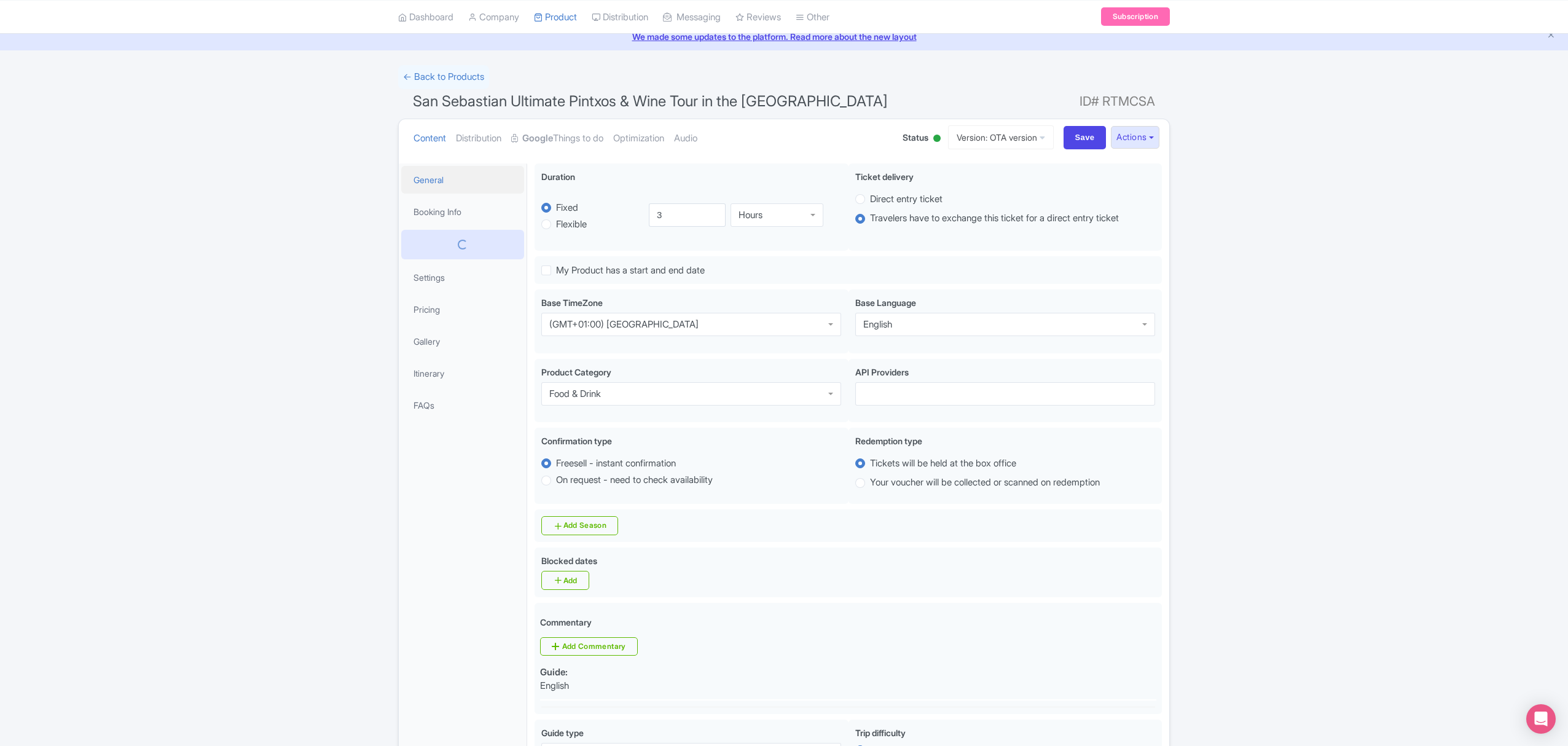
click at [428, 181] on link "General" at bounding box center [462, 179] width 123 height 28
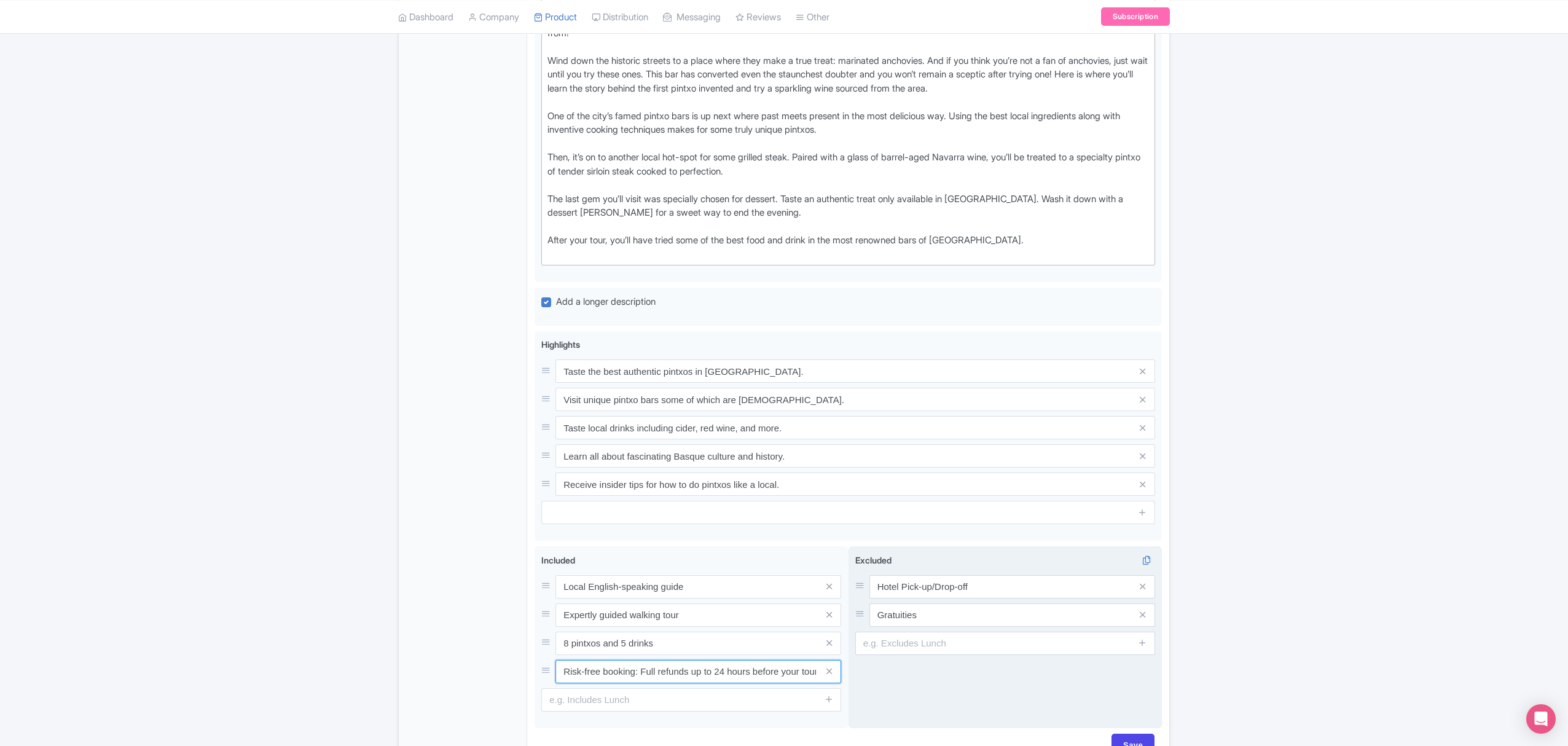
scroll to position [0, 1]
drag, startPoint x: 648, startPoint y: 676, endPoint x: 853, endPoint y: 685, distance: 205.2
click at [853, 685] on div "Local English-speaking guide Expertly guided walking tour 8 pintxos and 5 drink…" at bounding box center [848, 640] width 627 height 186
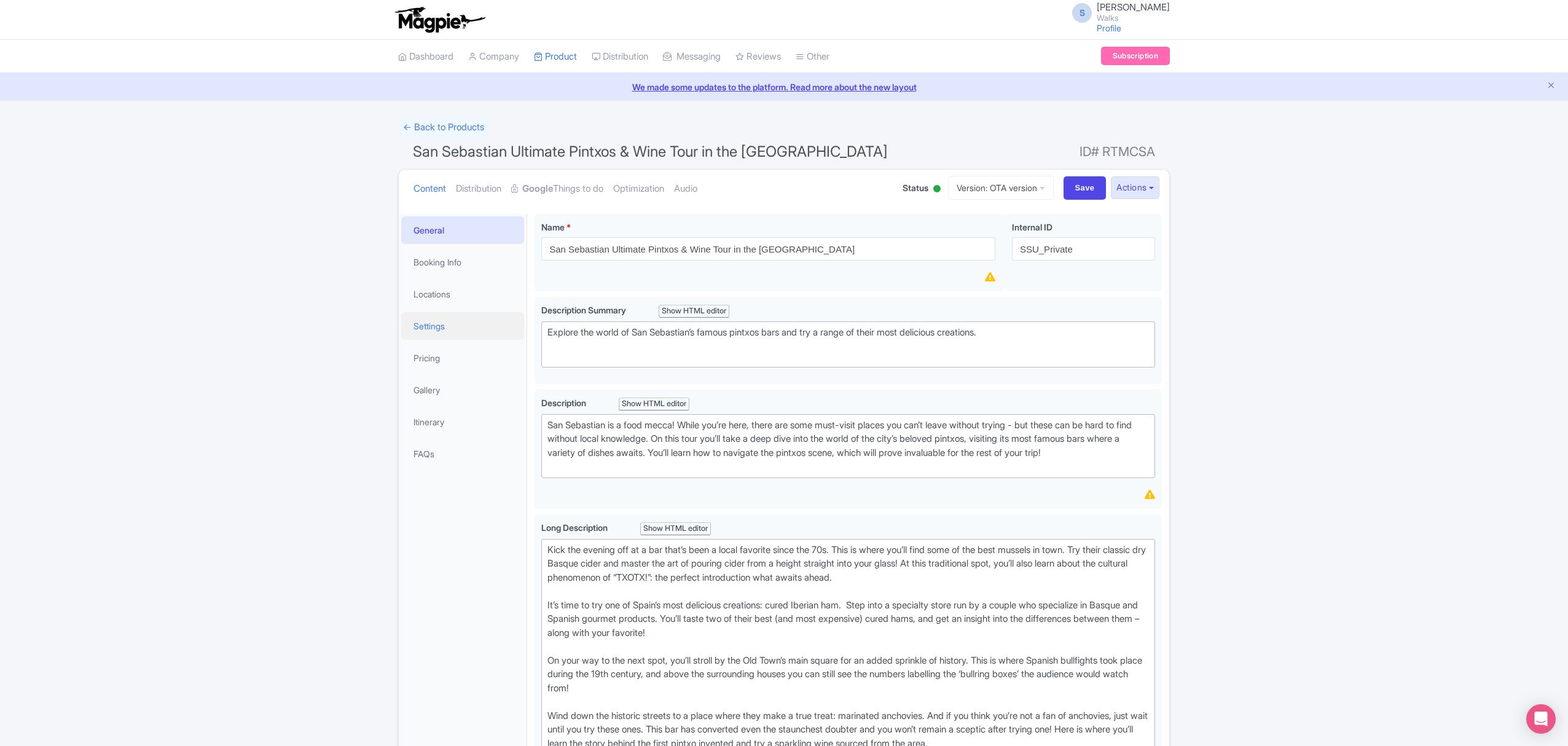
scroll to position [0, 0]
click at [440, 328] on link "Settings" at bounding box center [462, 325] width 123 height 28
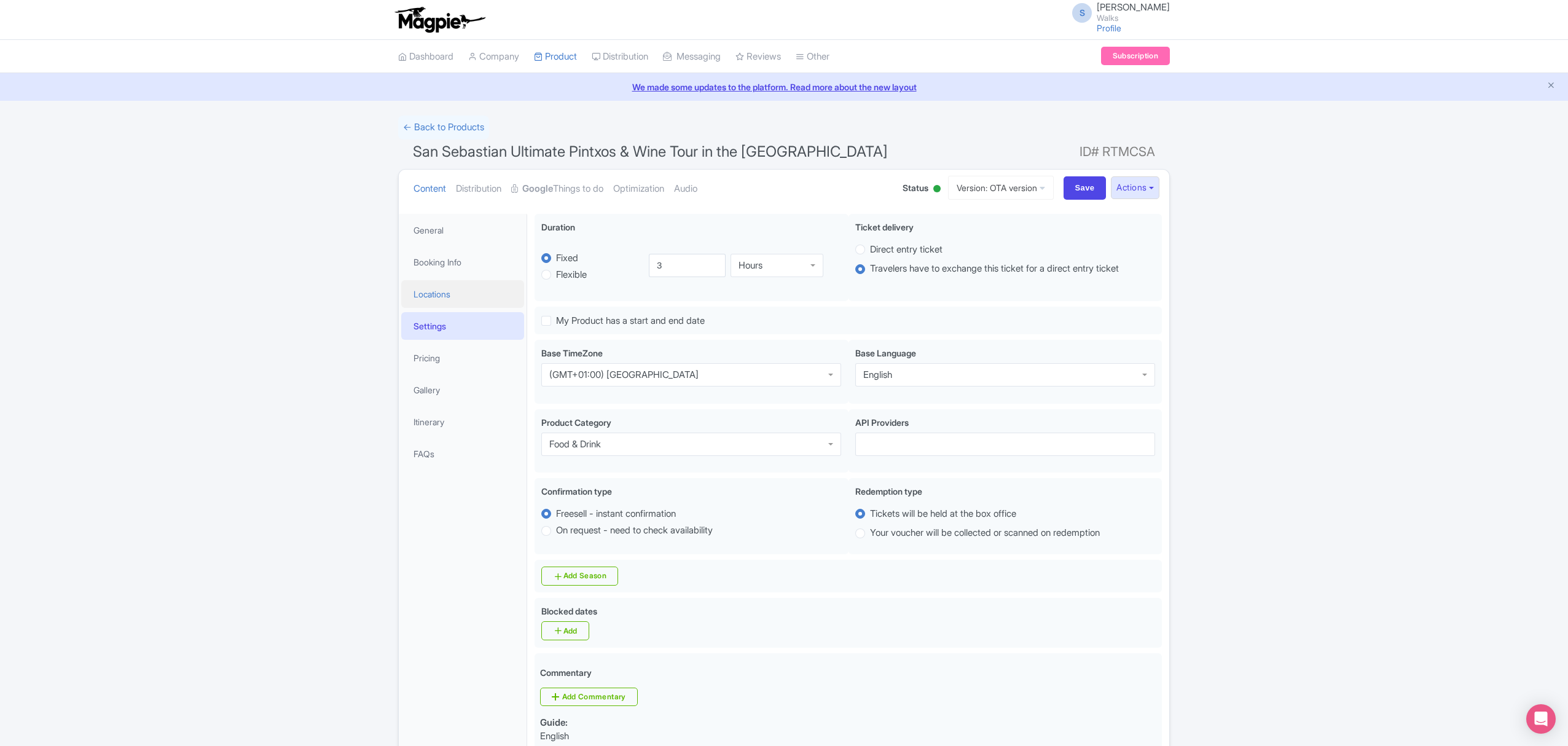
click at [444, 288] on link "Locations" at bounding box center [462, 294] width 123 height 28
click at [452, 262] on link "Booking Info" at bounding box center [462, 262] width 123 height 28
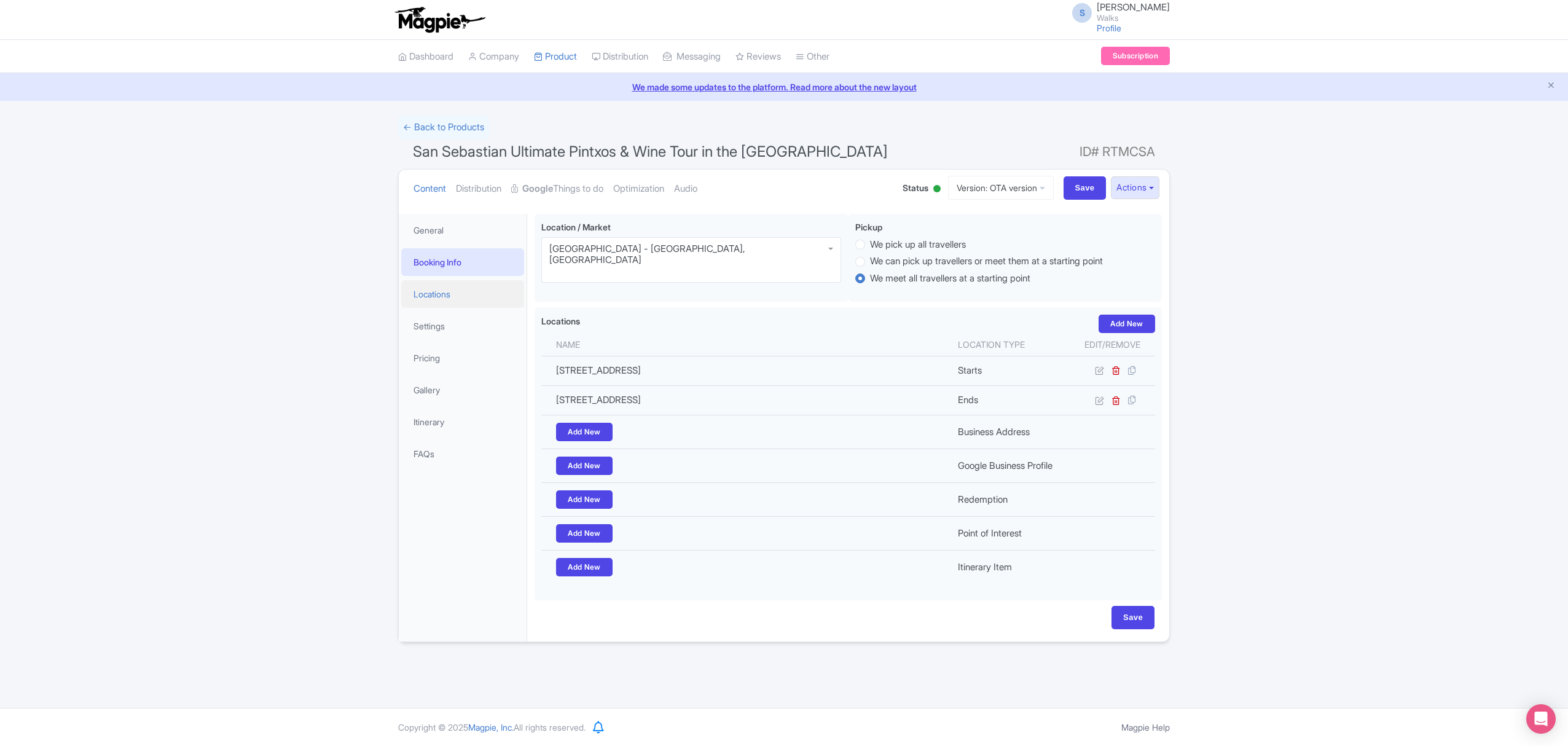
click at [444, 288] on link "Locations" at bounding box center [462, 294] width 123 height 28
click at [450, 328] on link "Settings" at bounding box center [462, 325] width 123 height 28
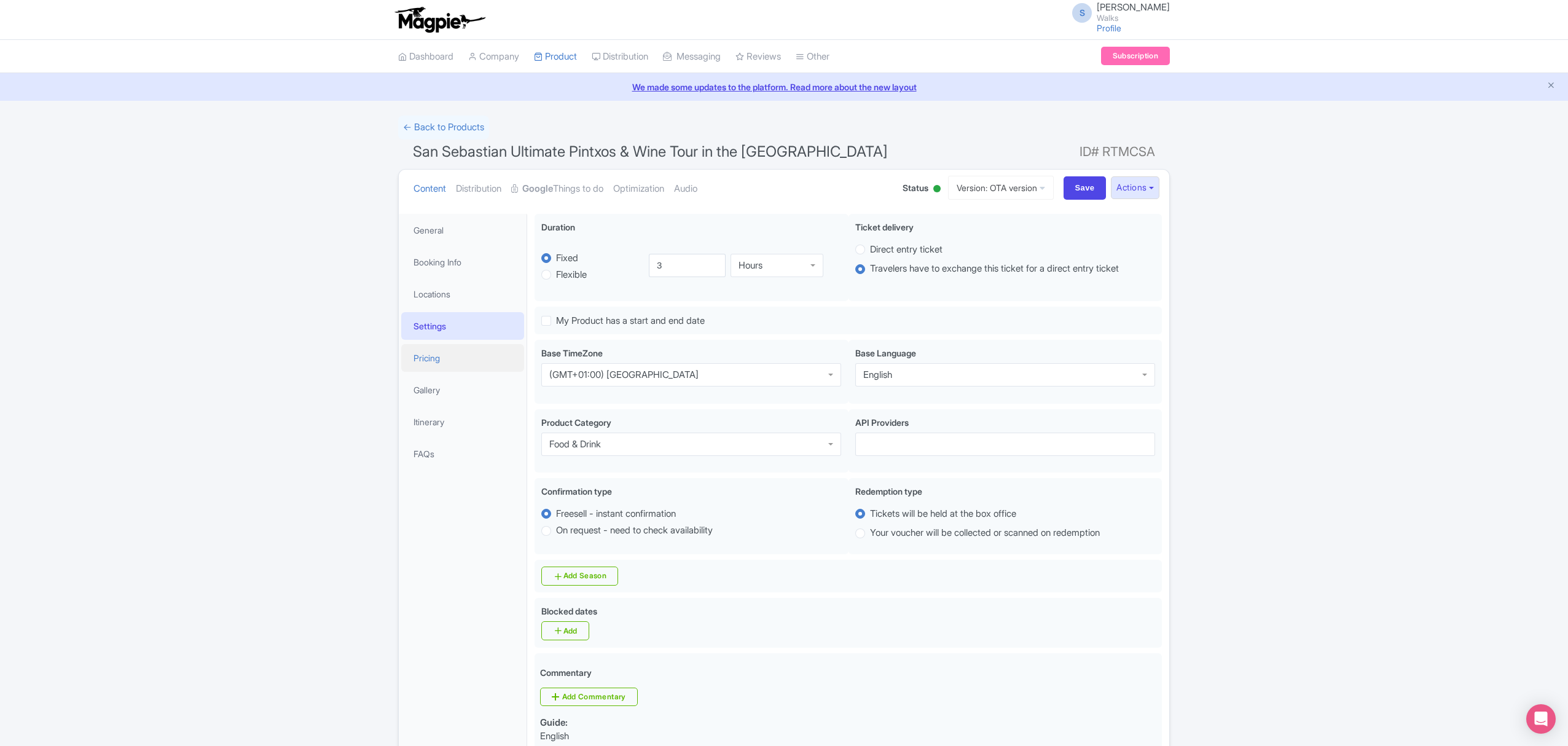
click at [440, 362] on link "Pricing" at bounding box center [462, 357] width 123 height 28
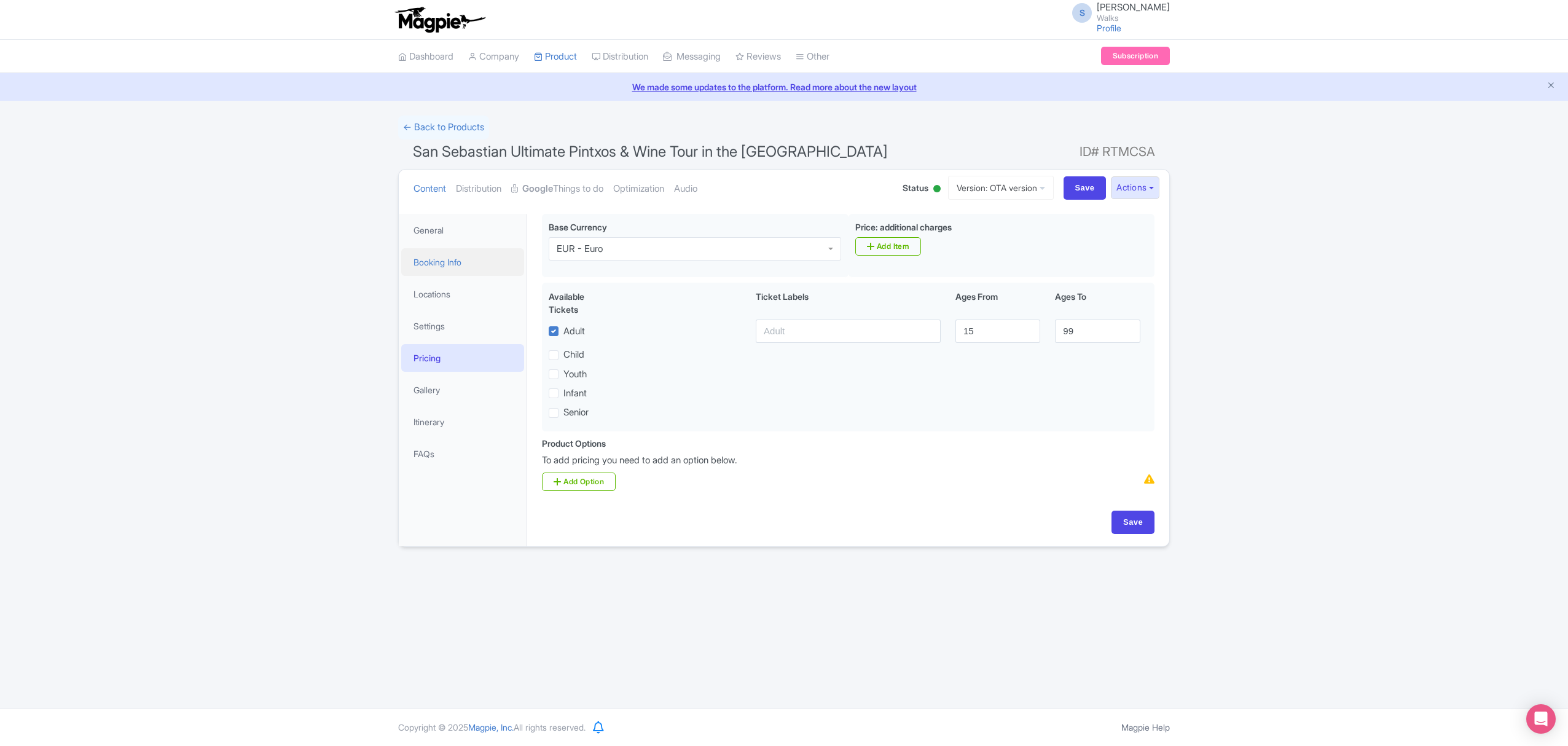
click at [448, 251] on link "Booking Info" at bounding box center [462, 262] width 123 height 28
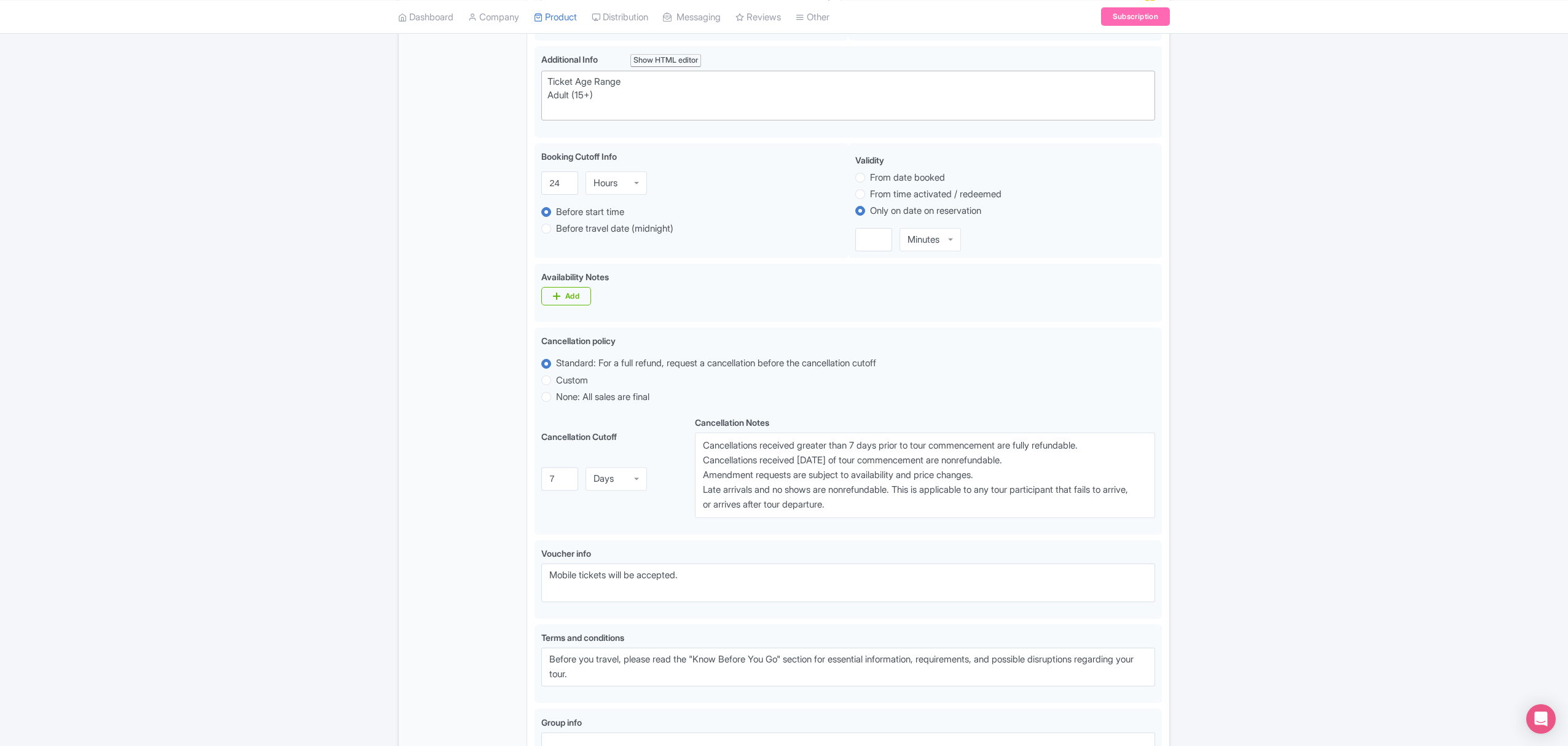
scroll to position [574, 0]
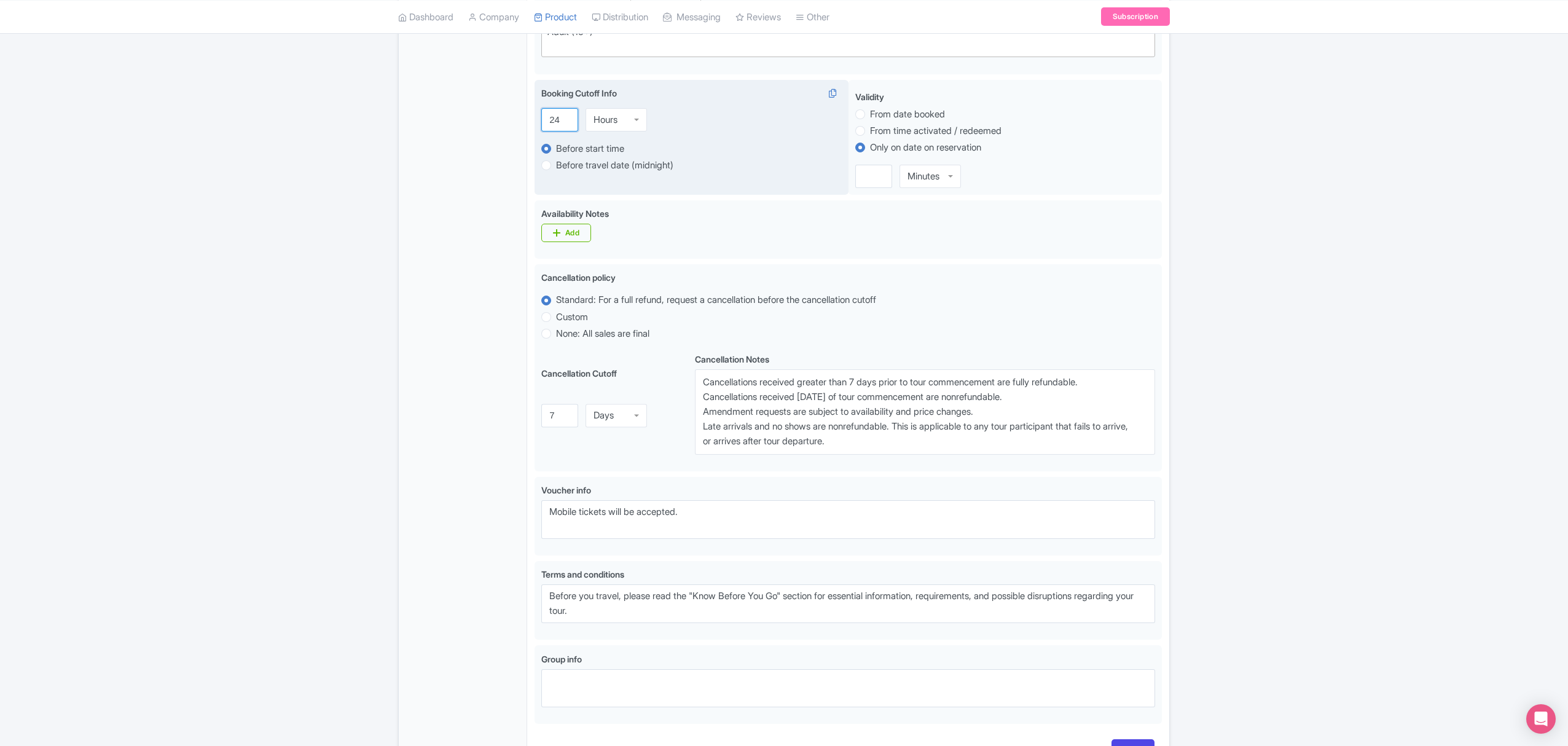
drag, startPoint x: 559, startPoint y: 121, endPoint x: 542, endPoint y: 118, distance: 17.3
click at [542, 118] on input "24" at bounding box center [560, 120] width 37 height 23
type input "7"
click at [600, 123] on div "Hours" at bounding box center [605, 120] width 24 height 11
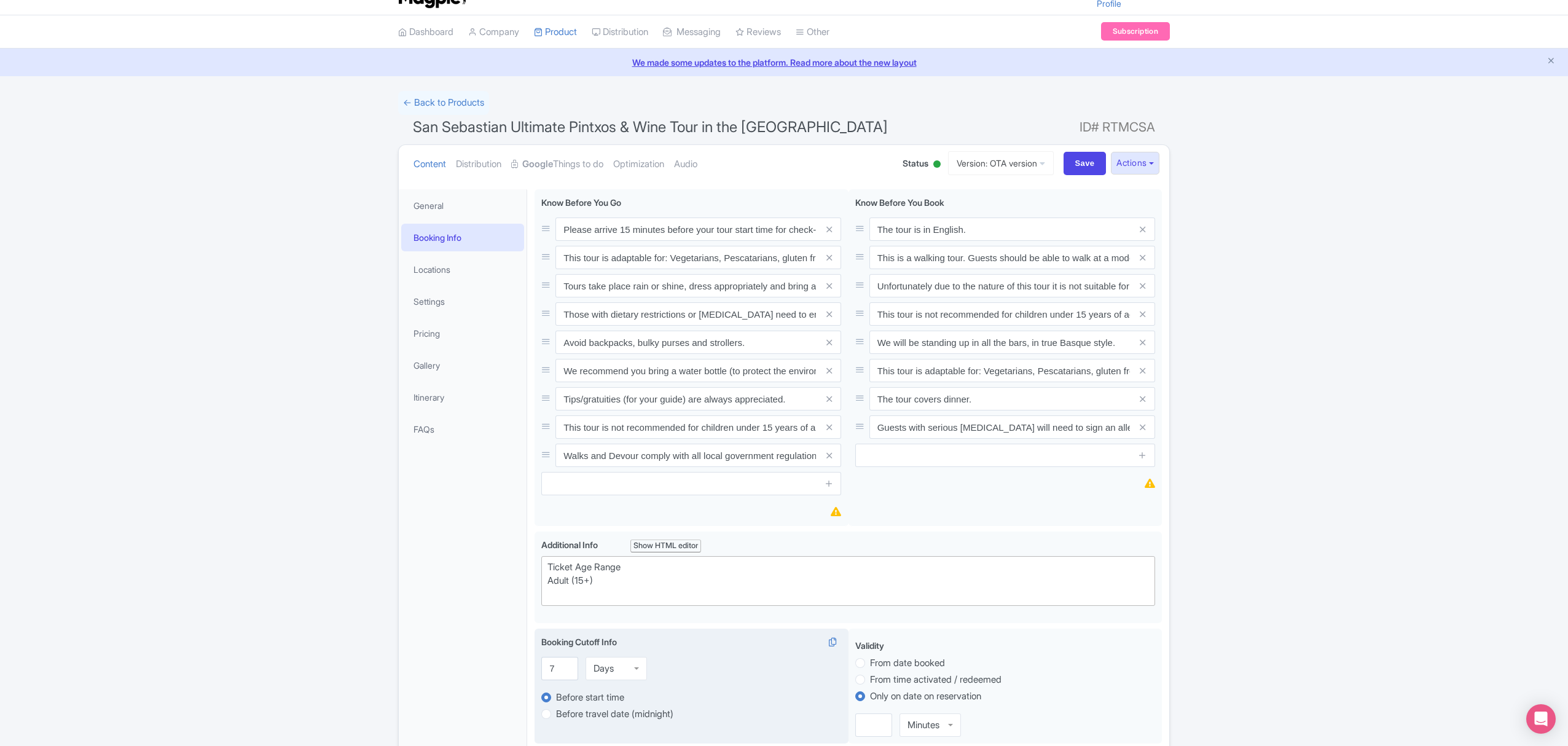
scroll to position [0, 0]
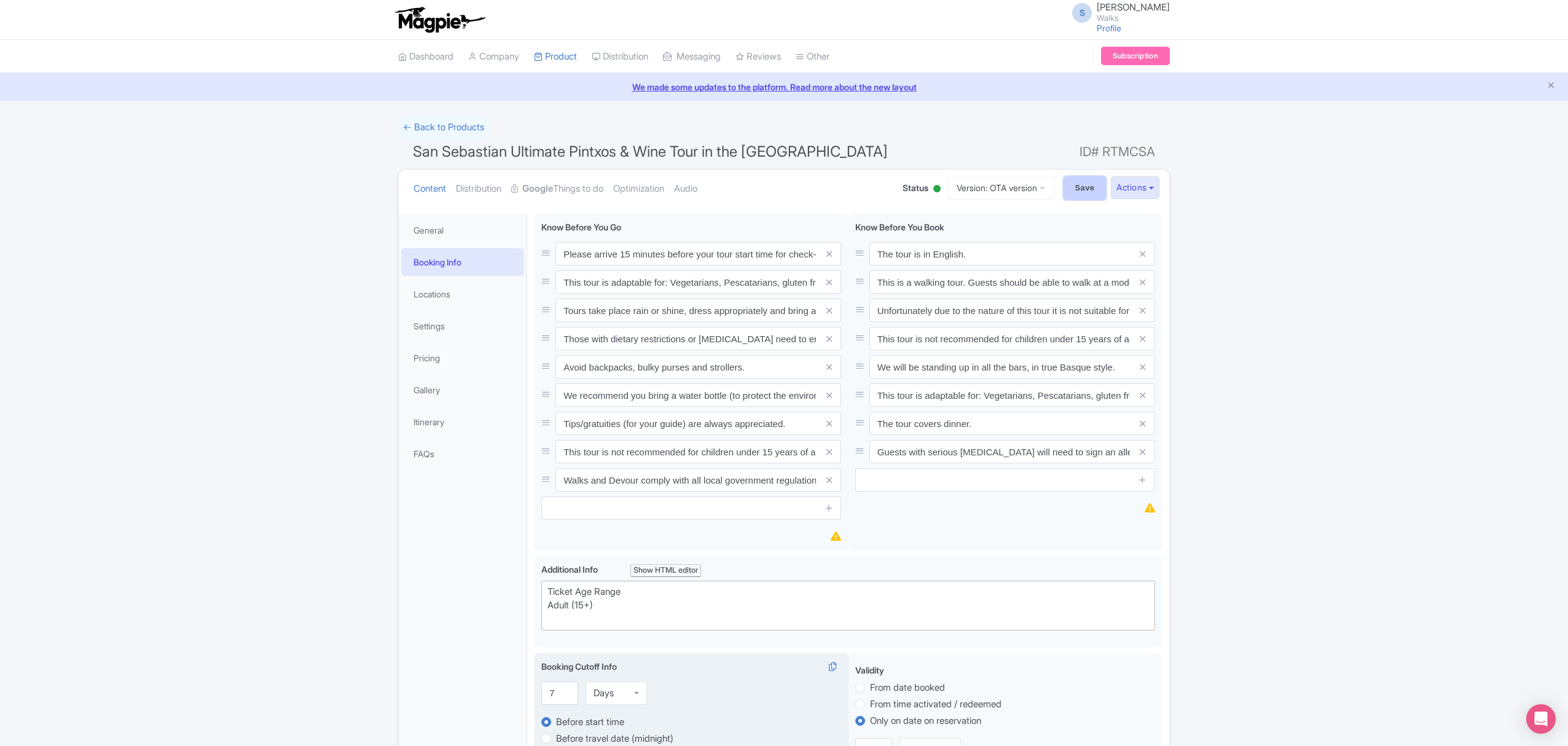
click at [1077, 191] on input "Save" at bounding box center [1085, 188] width 43 height 23
type input "Saving..."
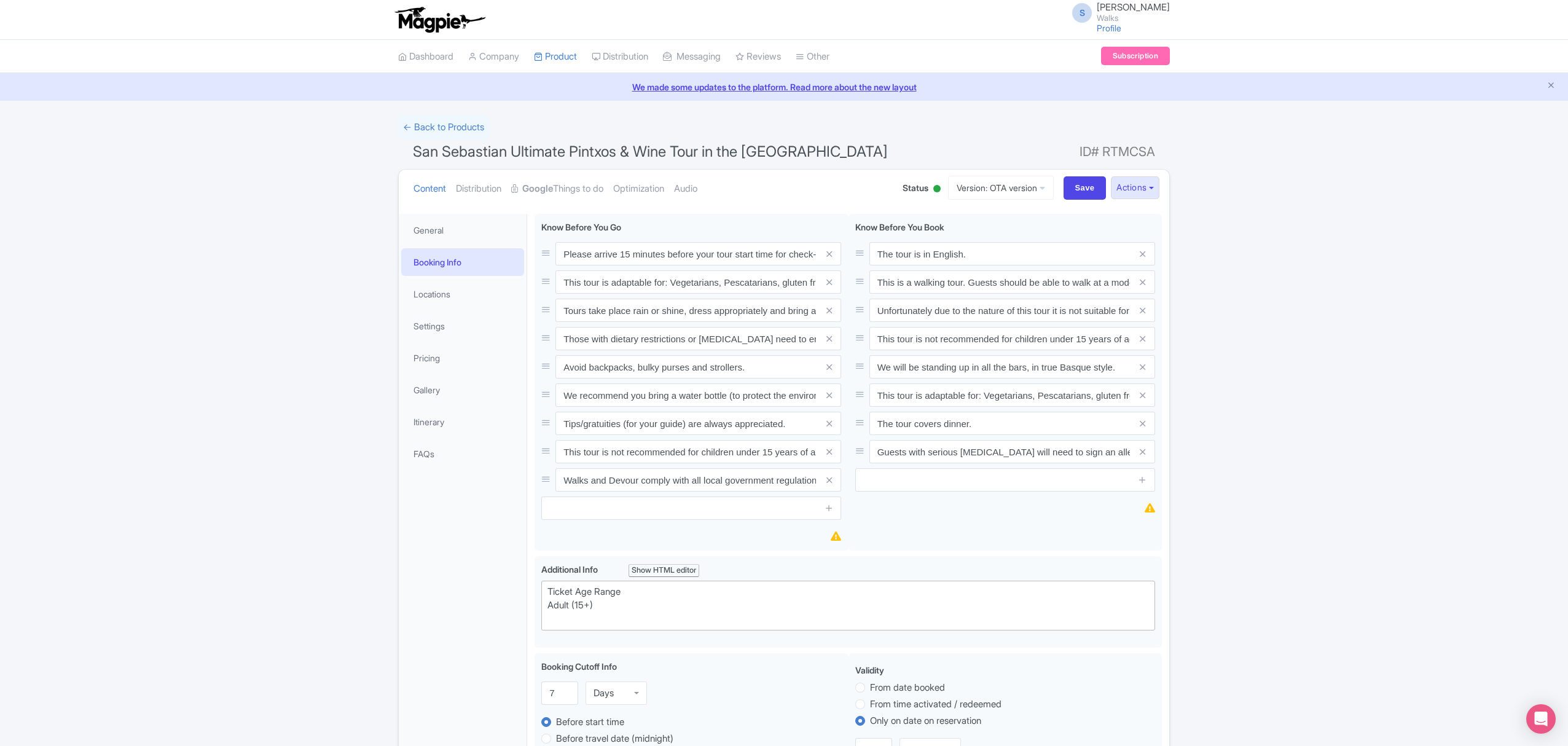
scroll to position [214, 0]
